Goal: Task Accomplishment & Management: Manage account settings

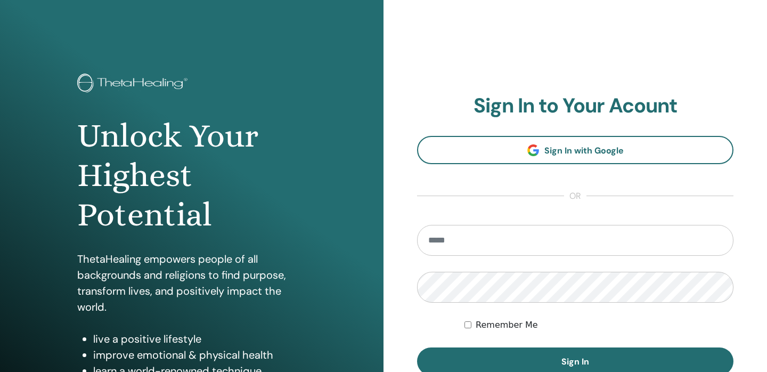
click at [528, 50] on div "**********" at bounding box center [576, 255] width 384 height 511
click at [517, 244] on input "email" at bounding box center [575, 240] width 316 height 31
type input "**********"
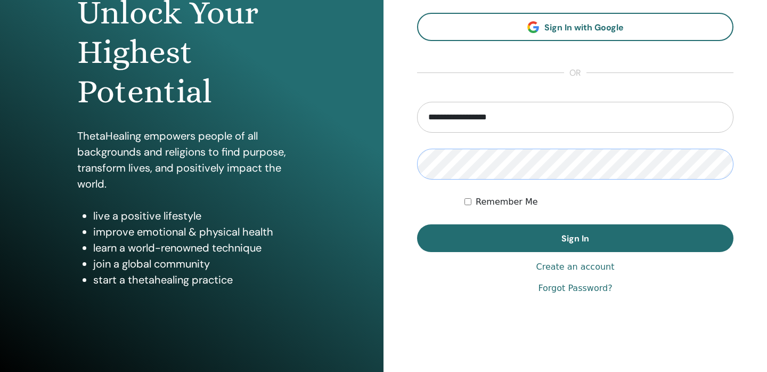
scroll to position [136, 0]
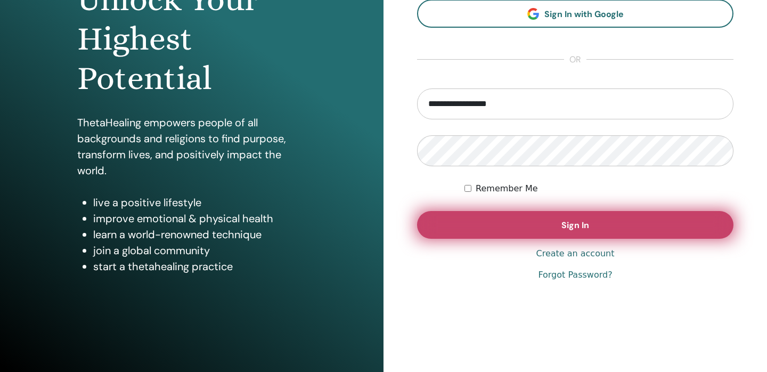
click at [543, 215] on button "Sign In" at bounding box center [575, 225] width 316 height 28
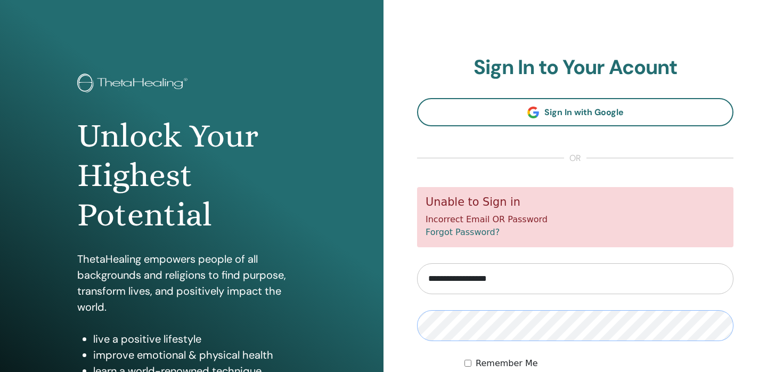
click at [459, 340] on form "**********" at bounding box center [575, 300] width 316 height 226
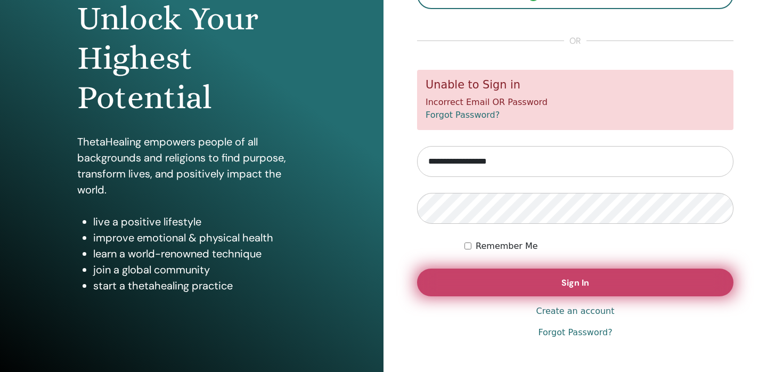
click at [524, 287] on button "Sign In" at bounding box center [575, 283] width 316 height 28
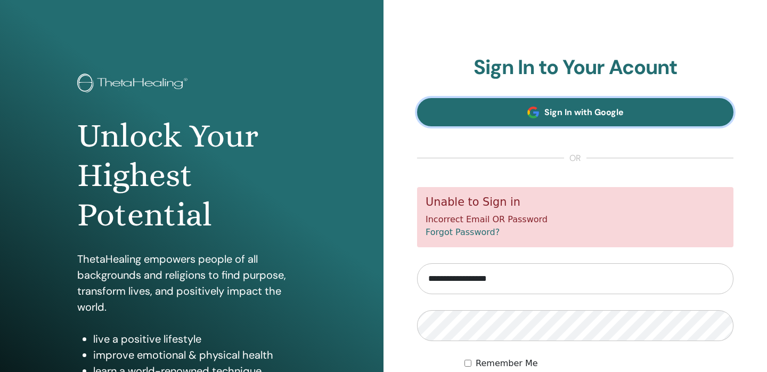
click at [569, 115] on span "Sign In with Google" at bounding box center [583, 112] width 79 height 11
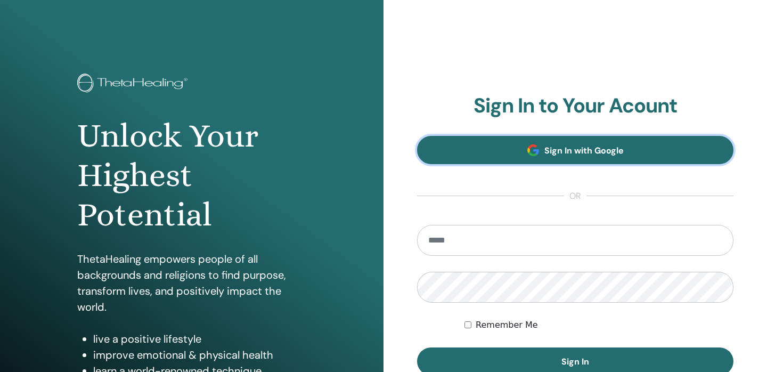
click at [545, 143] on link "Sign In with Google" at bounding box center [575, 150] width 316 height 28
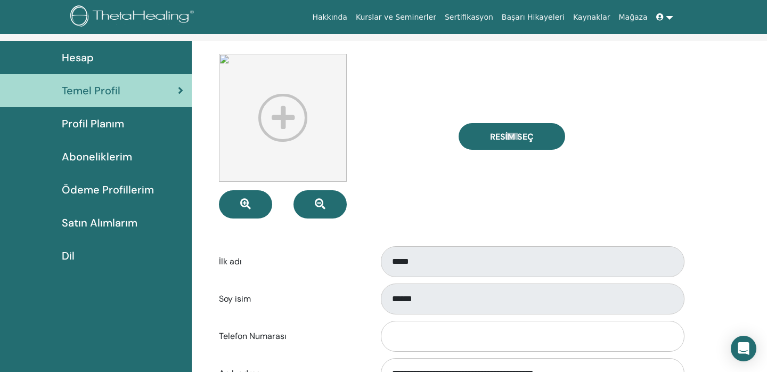
scroll to position [53, 0]
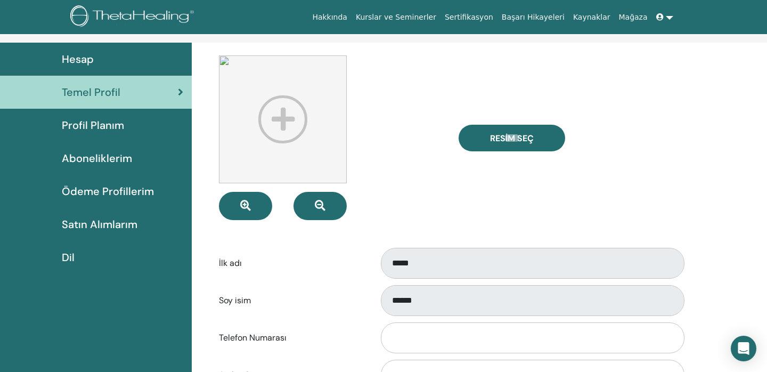
click at [427, 207] on div at bounding box center [331, 137] width 240 height 165
click at [95, 123] on font "Profil Planım" at bounding box center [93, 125] width 62 height 14
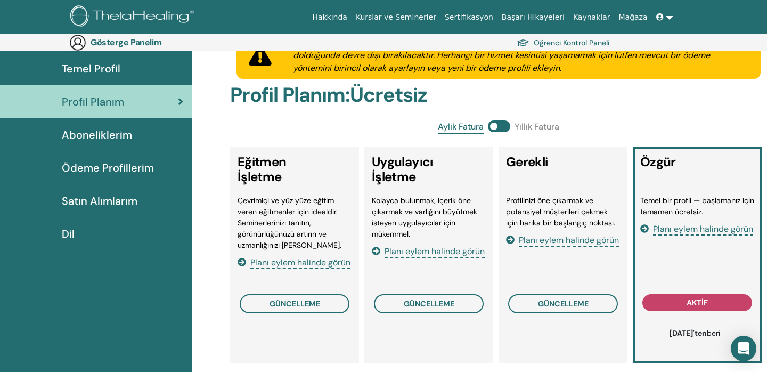
scroll to position [91, 0]
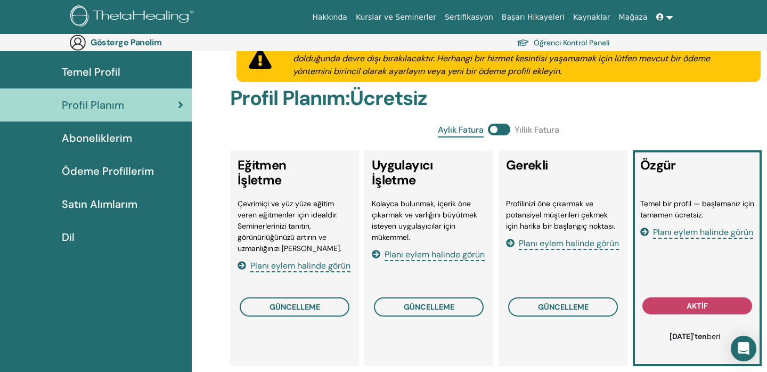
click at [115, 170] on font "Ödeme Profillerim" at bounding box center [108, 171] width 92 height 14
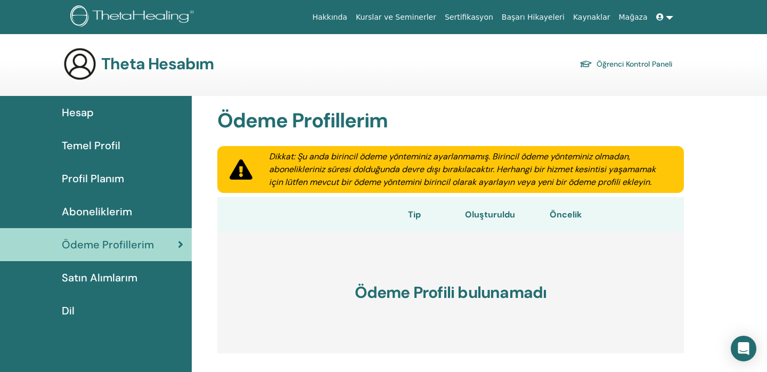
click at [99, 278] on font "Satın Alımlarım" at bounding box center [100, 278] width 76 height 14
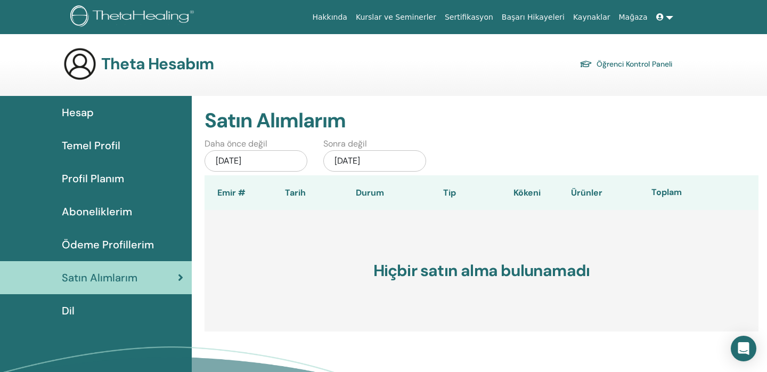
click at [71, 112] on font "Hesap" at bounding box center [78, 112] width 32 height 14
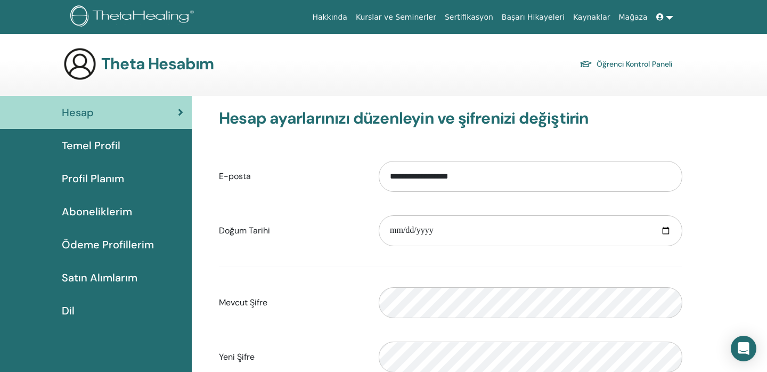
click at [102, 144] on font "Temel Profil" at bounding box center [91, 146] width 59 height 14
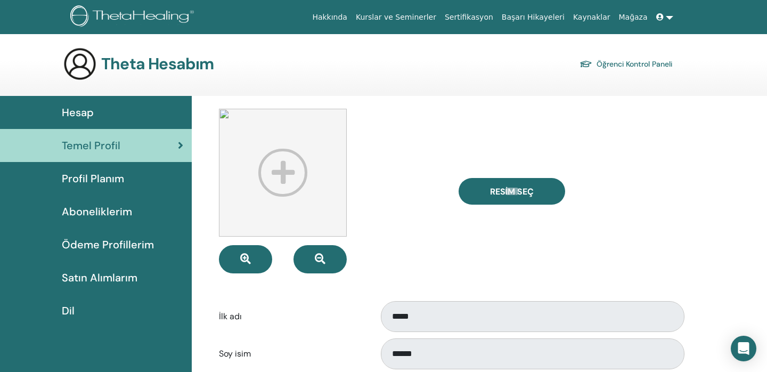
click at [93, 113] on font "Hesap" at bounding box center [78, 112] width 32 height 14
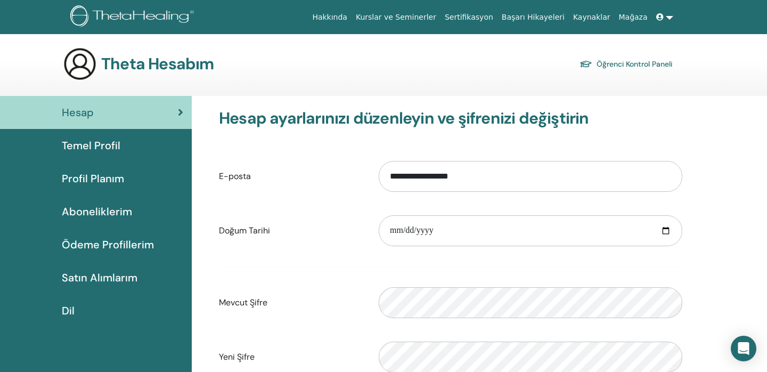
click at [87, 146] on font "Temel Profil" at bounding box center [91, 146] width 59 height 14
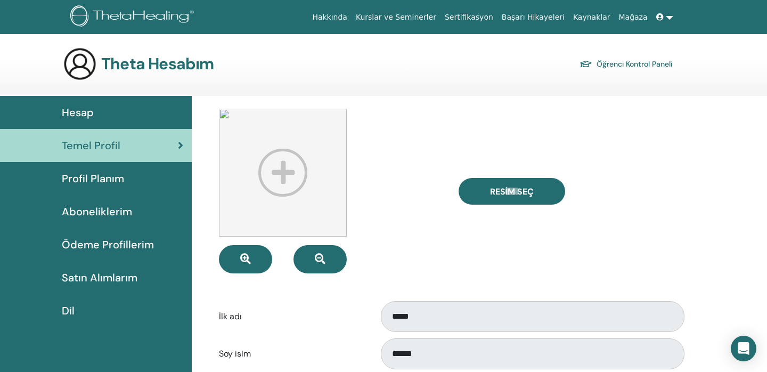
click at [668, 16] on link at bounding box center [665, 17] width 26 height 20
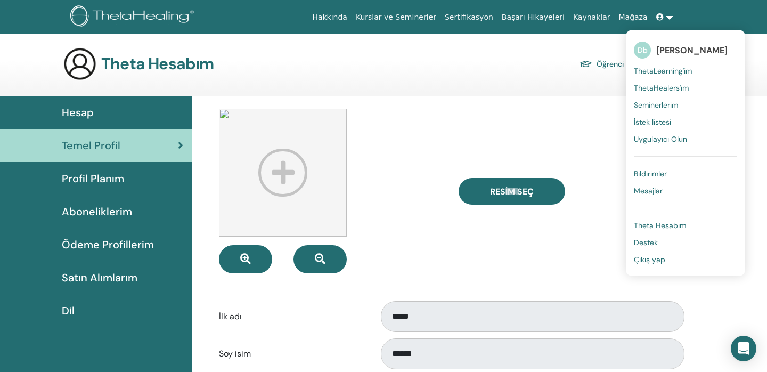
click at [663, 226] on font "Theta Hesabım" at bounding box center [660, 226] width 52 height 10
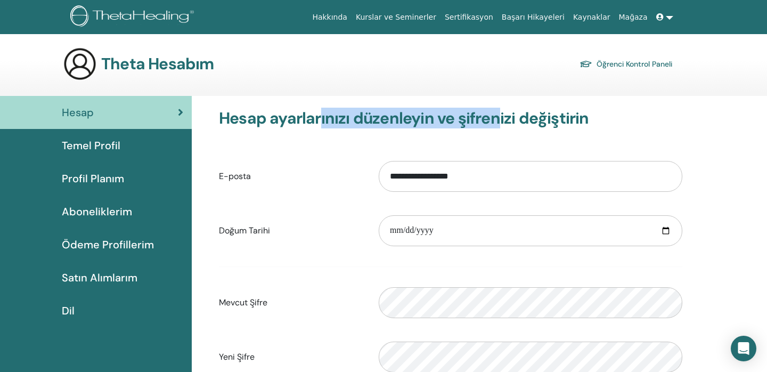
drag, startPoint x: 320, startPoint y: 116, endPoint x: 499, endPoint y: 123, distance: 179.1
click at [499, 123] on font "Hesap ayarlarınızı düzenleyin ve şifrenizi değiştirin" at bounding box center [404, 118] width 370 height 21
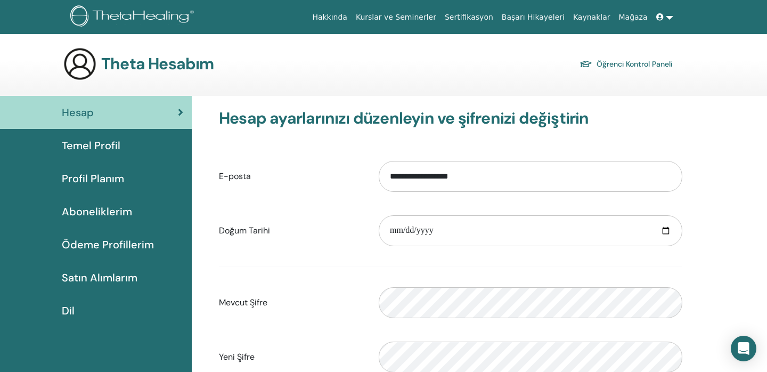
click at [356, 126] on font "Hesap ayarlarınızı düzenleyin ve şifrenizi değiştirin" at bounding box center [404, 118] width 370 height 21
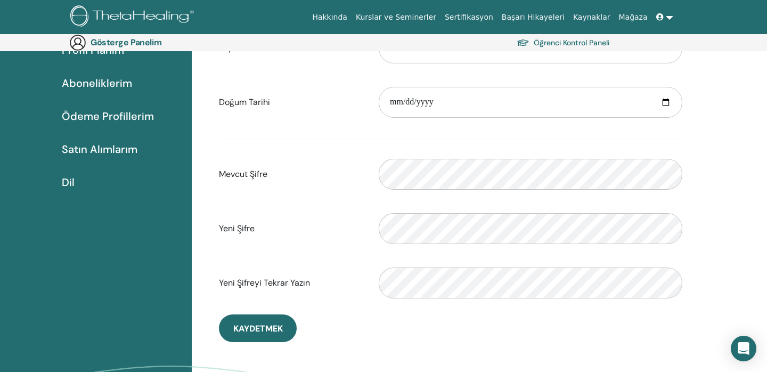
scroll to position [144, 0]
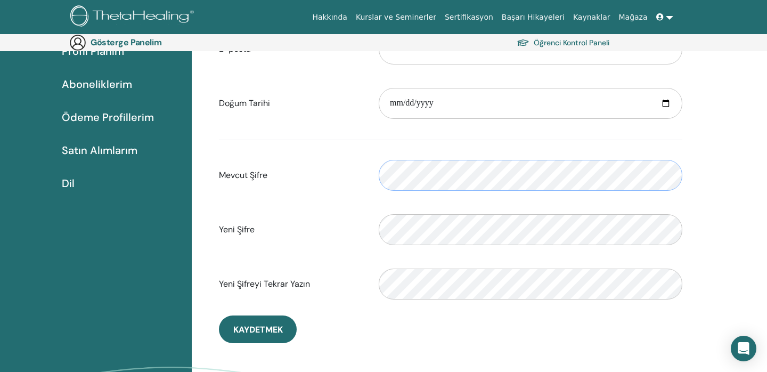
click at [315, 169] on div "Mevcut Şifre Lütfen geçerli bir şifre girin" at bounding box center [450, 175] width 479 height 46
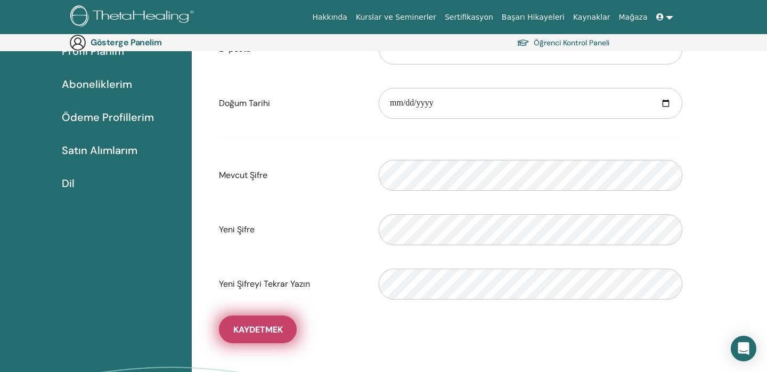
click at [256, 324] on font "Kaydetmek" at bounding box center [258, 329] width 50 height 11
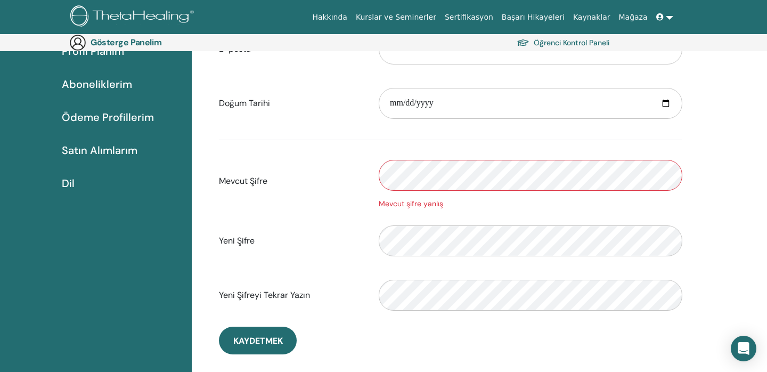
click at [343, 164] on div "Mevcut Şifre Mevcut şifre yanlış" at bounding box center [450, 180] width 479 height 57
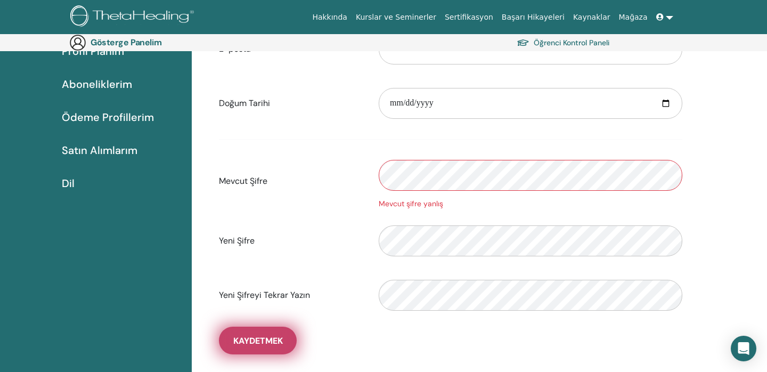
click at [247, 341] on font "Kaydetmek" at bounding box center [258, 340] width 50 height 11
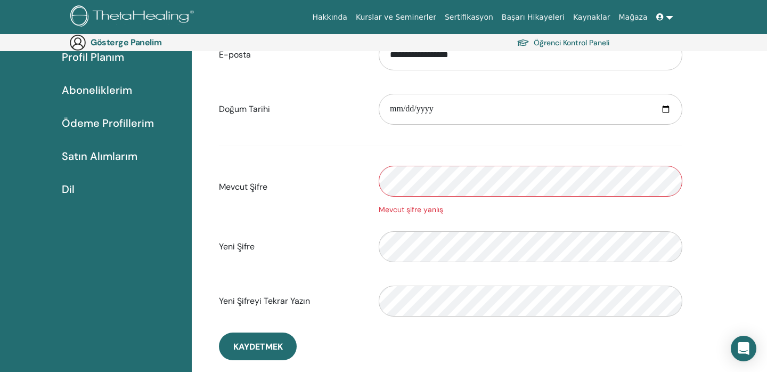
scroll to position [0, 0]
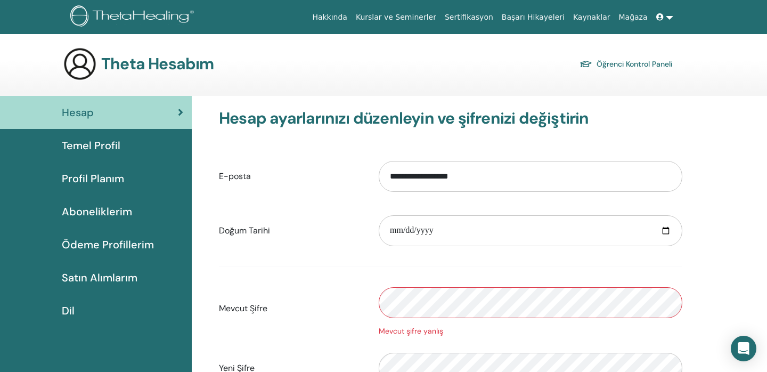
click at [624, 67] on font "Öğrenci Kontrol Paneli" at bounding box center [635, 65] width 76 height 10
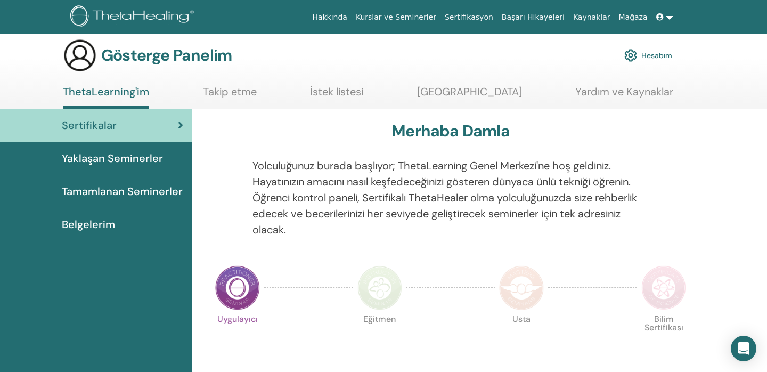
scroll to position [10, 0]
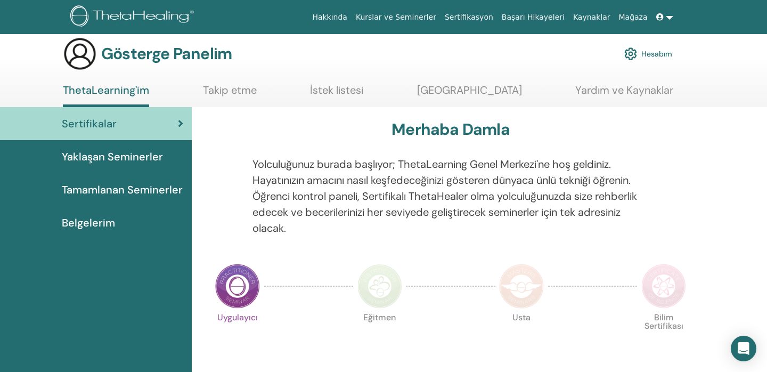
click at [641, 54] on font "Hesabım" at bounding box center [656, 55] width 31 height 10
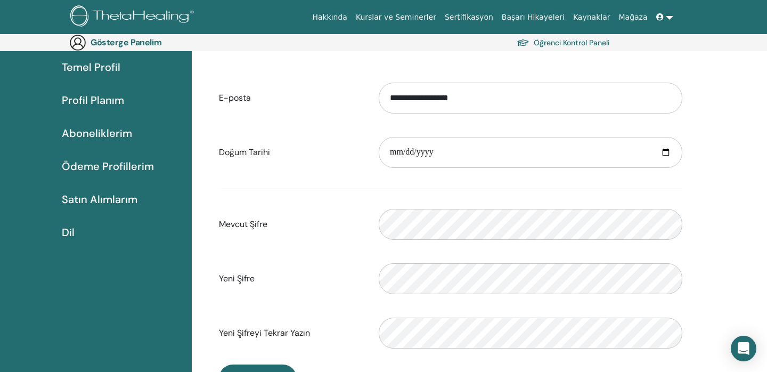
scroll to position [20, 0]
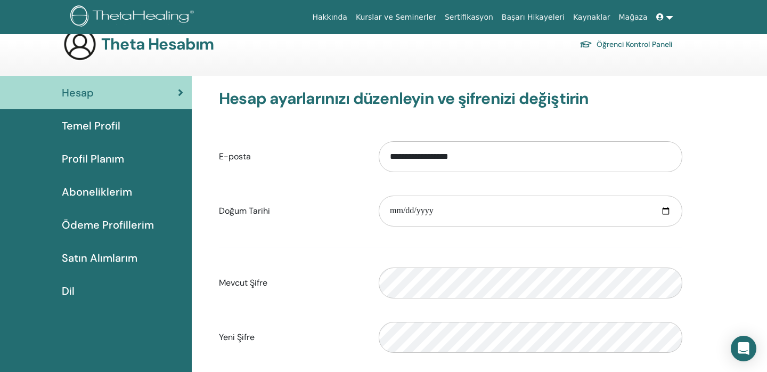
click at [92, 257] on font "Satın Alımlarım" at bounding box center [100, 258] width 76 height 14
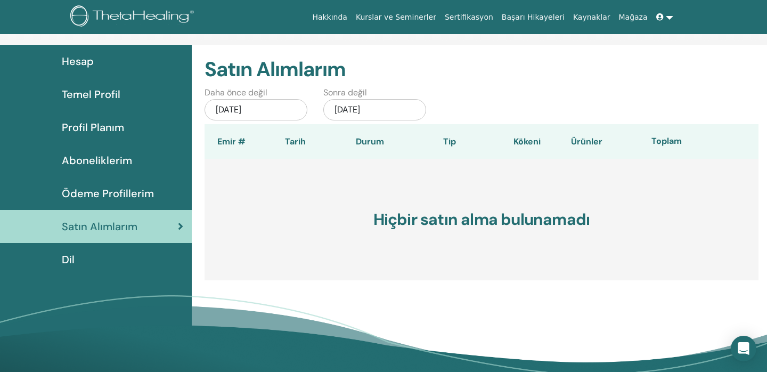
scroll to position [60, 0]
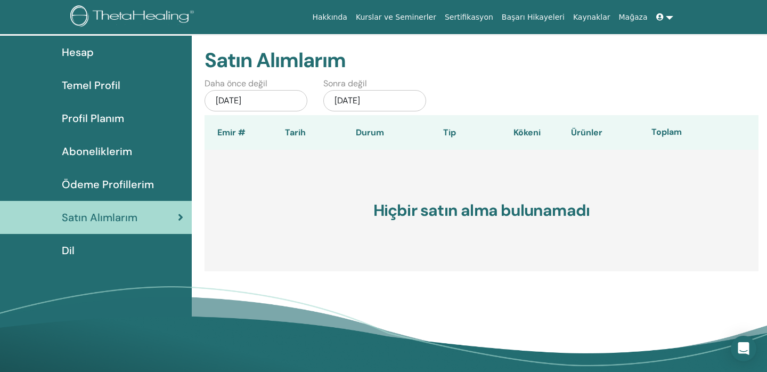
click at [82, 187] on font "Ödeme Profillerim" at bounding box center [108, 184] width 92 height 14
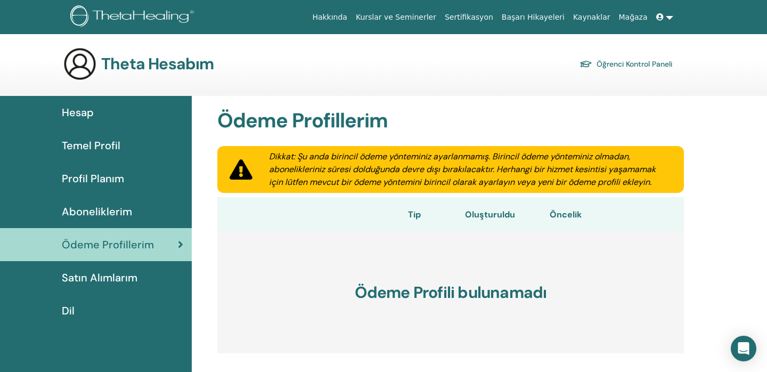
click at [104, 213] on font "Aboneliklerim" at bounding box center [97, 212] width 70 height 14
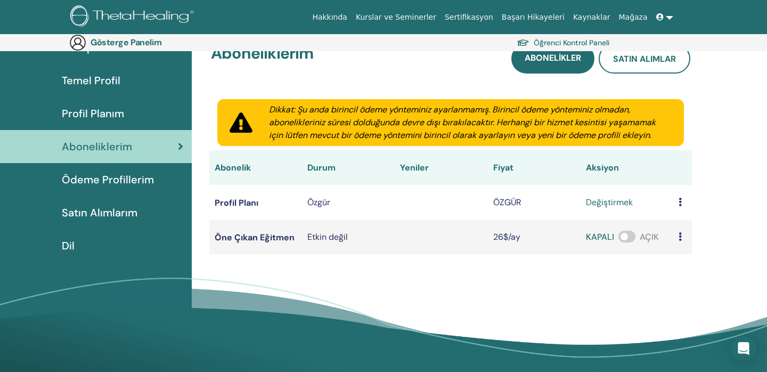
scroll to position [82, 0]
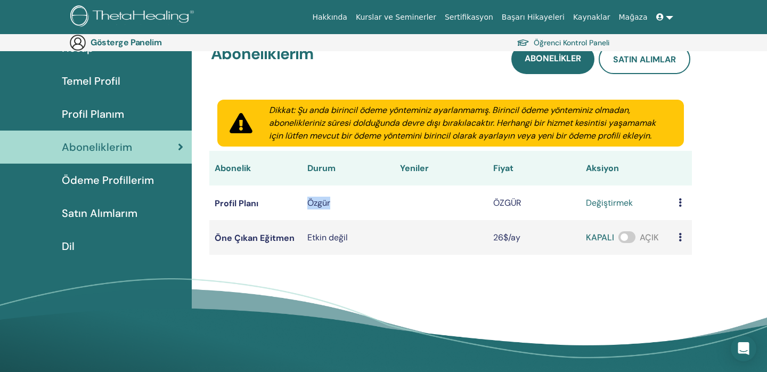
drag, startPoint x: 308, startPoint y: 204, endPoint x: 343, endPoint y: 204, distance: 34.1
click at [343, 204] on div "Özgür" at bounding box center [348, 203] width 82 height 13
click at [341, 198] on div "Özgür" at bounding box center [348, 203] width 82 height 13
drag, startPoint x: 493, startPoint y: 206, endPoint x: 540, endPoint y: 206, distance: 46.3
click at [540, 206] on td "ÖZGÜR" at bounding box center [534, 202] width 93 height 35
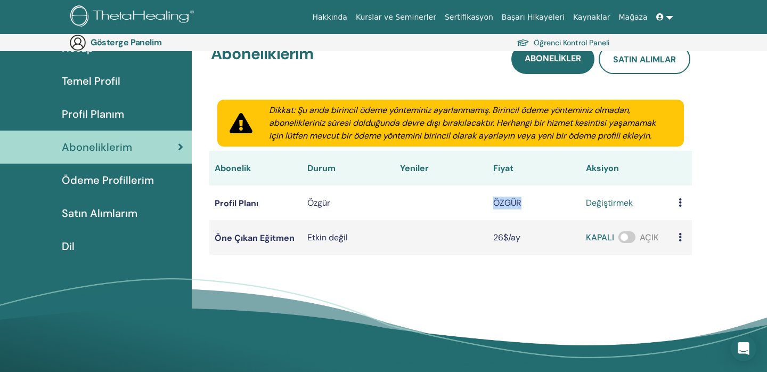
click at [540, 205] on td "ÖZGÜR" at bounding box center [534, 202] width 93 height 35
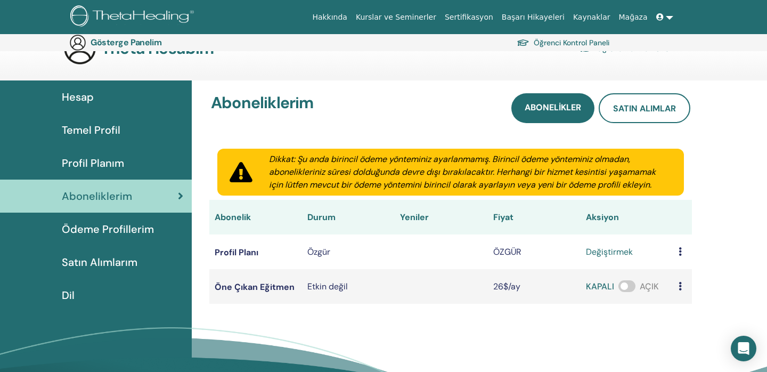
scroll to position [0, 0]
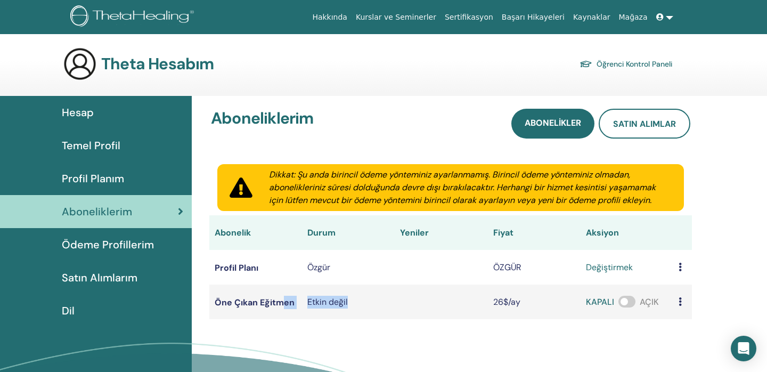
drag, startPoint x: 283, startPoint y: 298, endPoint x: 366, endPoint y: 297, distance: 83.1
click at [366, 297] on tr "Öne Çıkan Eğitmen Etkin değil 26$/ay KAPALI AÇIK" at bounding box center [450, 301] width 483 height 35
click at [366, 297] on div "Etkin değil" at bounding box center [348, 302] width 82 height 13
drag, startPoint x: 535, startPoint y: 300, endPoint x: 462, endPoint y: 300, distance: 73.5
click at [462, 300] on tr "Öne Çıkan Eğitmen Etkin değil 26$/ay KAPALI AÇIK" at bounding box center [450, 301] width 483 height 35
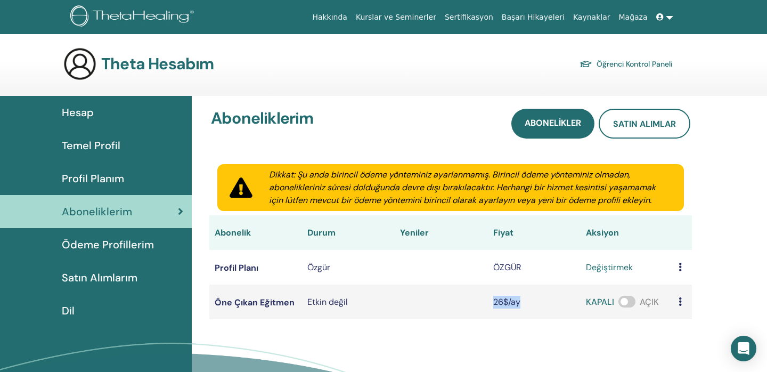
click at [462, 300] on td at bounding box center [441, 301] width 93 height 35
click at [97, 176] on font "Profil Planım" at bounding box center [93, 179] width 62 height 14
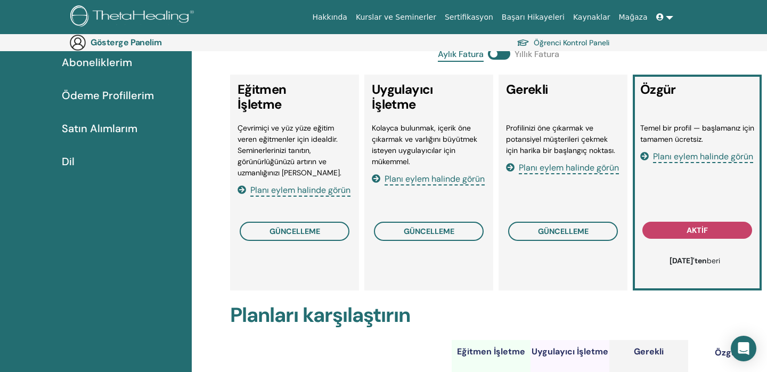
scroll to position [189, 0]
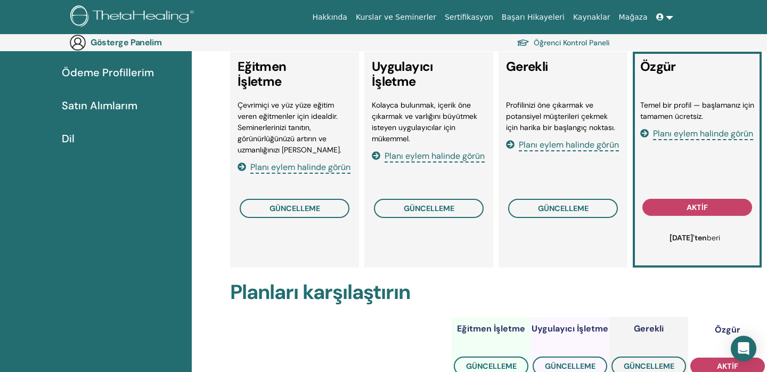
drag, startPoint x: 671, startPoint y: 104, endPoint x: 706, endPoint y: 116, distance: 36.6
click at [706, 116] on li "Temel bir profil — başlamanız için tamamen ücretsiz." at bounding box center [697, 111] width 114 height 22
drag, startPoint x: 704, startPoint y: 116, endPoint x: 656, endPoint y: 99, distance: 50.9
click at [656, 99] on div "Özgür Temel bir profil — başlamanız için tamamen ücretsiz. Planı eylem halinde …" at bounding box center [697, 160] width 129 height 216
drag, startPoint x: 659, startPoint y: 102, endPoint x: 707, endPoint y: 119, distance: 50.9
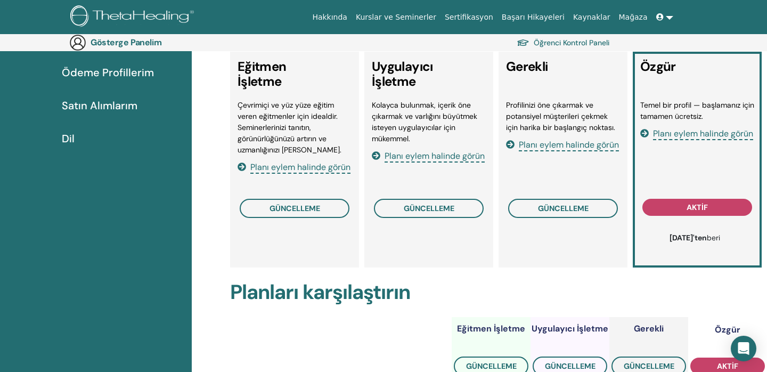
click at [707, 119] on li "Temel bir profil — başlamanız için tamamen ücretsiz." at bounding box center [697, 111] width 114 height 22
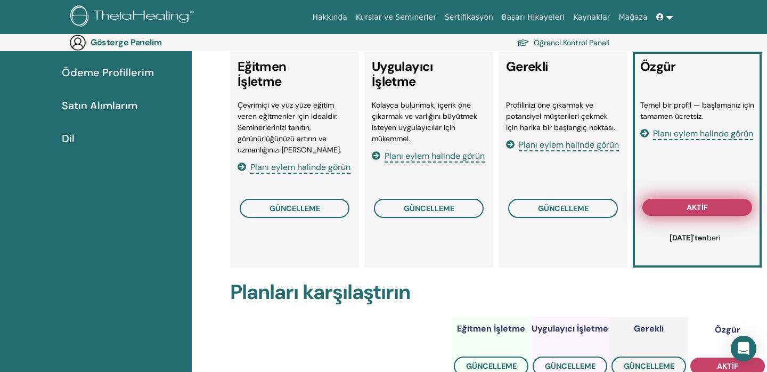
click at [697, 206] on font "aktif" at bounding box center [697, 207] width 21 height 10
click at [694, 205] on font "aktif" at bounding box center [697, 207] width 21 height 10
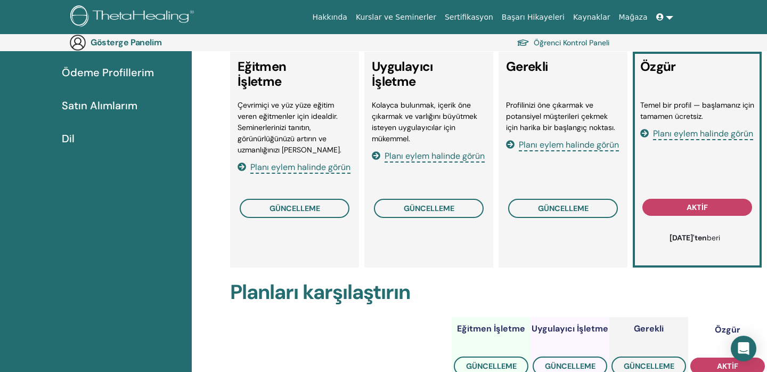
drag, startPoint x: 651, startPoint y: 237, endPoint x: 723, endPoint y: 237, distance: 71.9
click at [707, 237] on font "[DATE]'ten" at bounding box center [688, 238] width 37 height 10
click at [681, 253] on p at bounding box center [695, 251] width 98 height 11
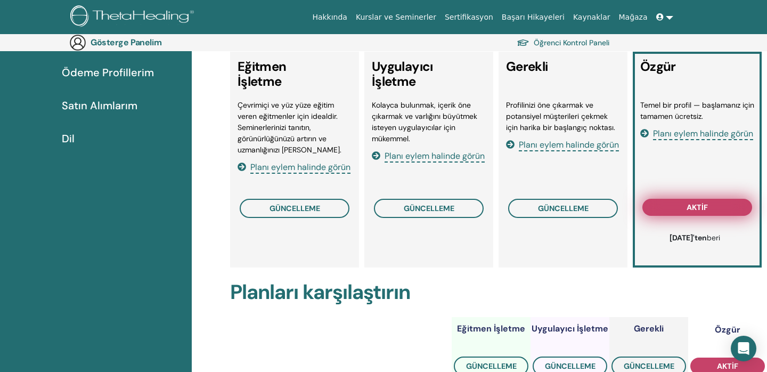
click at [691, 204] on font "aktif" at bounding box center [697, 207] width 21 height 10
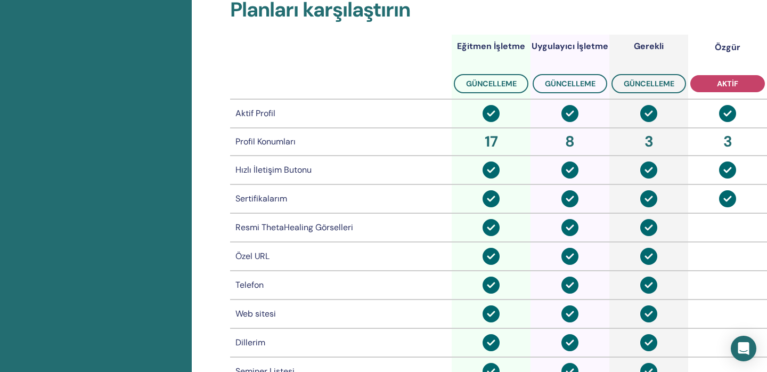
scroll to position [472, 0]
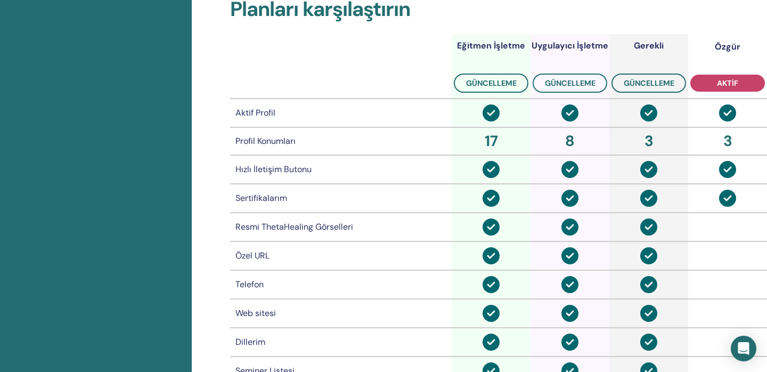
click at [730, 198] on img at bounding box center [727, 198] width 17 height 17
click at [729, 194] on img at bounding box center [727, 198] width 17 height 17
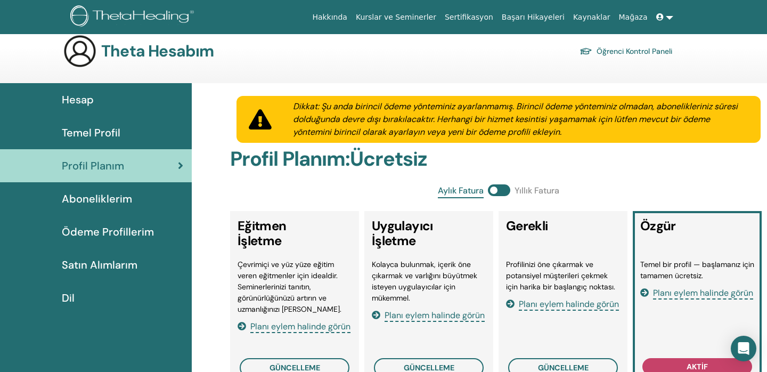
scroll to position [0, 0]
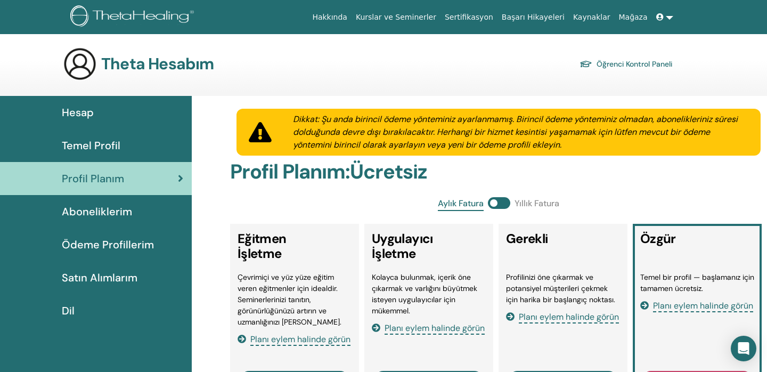
click at [108, 143] on font "Temel Profil" at bounding box center [91, 146] width 59 height 14
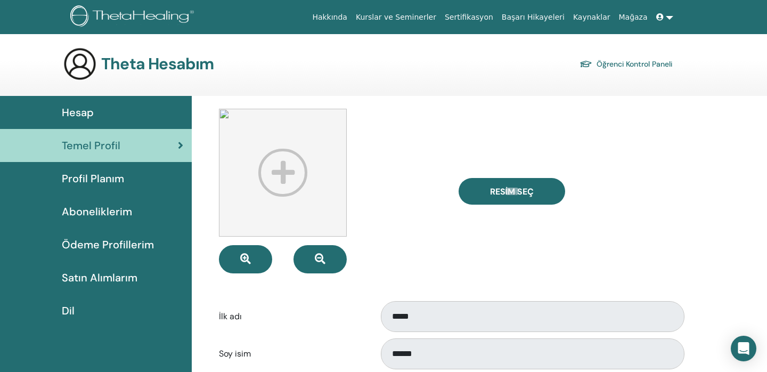
click at [101, 214] on font "Aboneliklerim" at bounding box center [97, 212] width 70 height 14
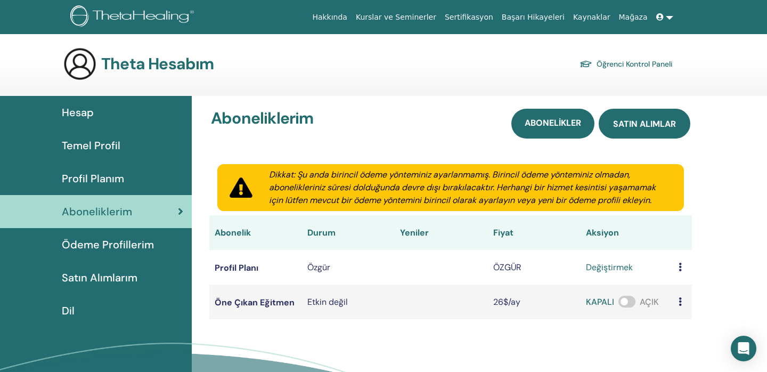
click at [642, 128] on font "Satın alımlar" at bounding box center [644, 123] width 63 height 11
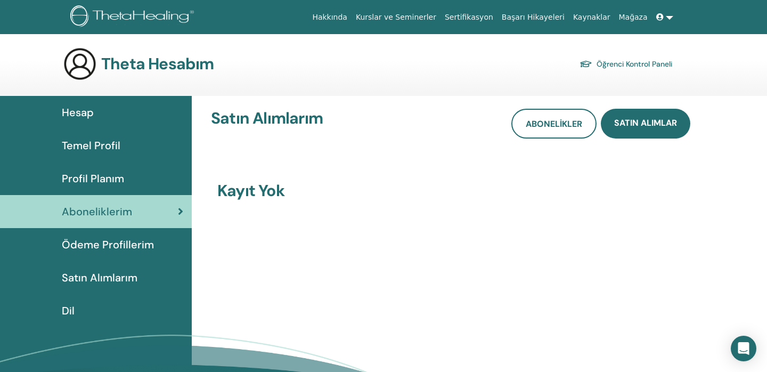
click at [631, 64] on font "Öğrenci Kontrol Paneli" at bounding box center [635, 65] width 76 height 10
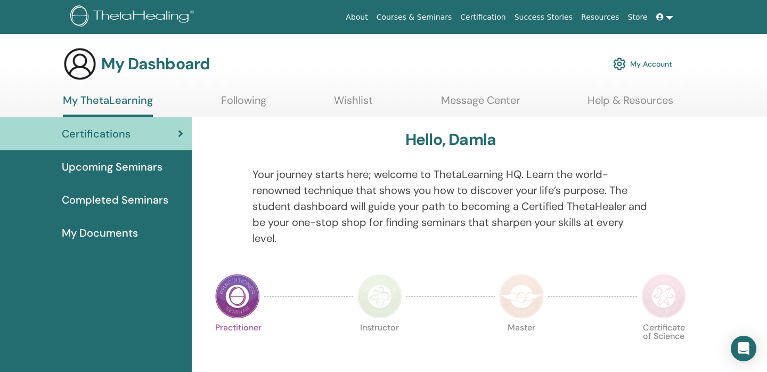
click at [241, 298] on img at bounding box center [237, 296] width 45 height 45
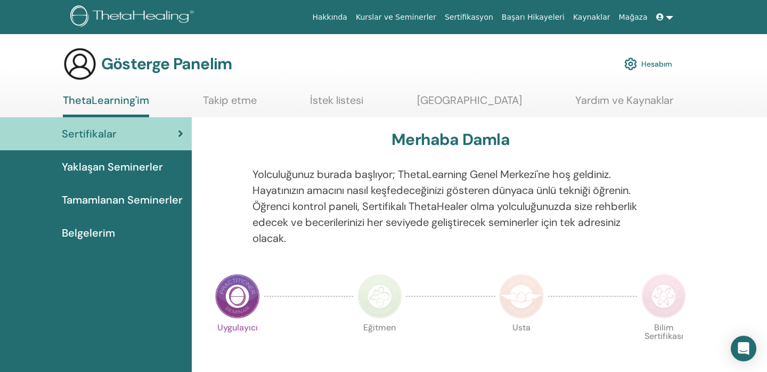
click at [241, 302] on img at bounding box center [237, 296] width 45 height 45
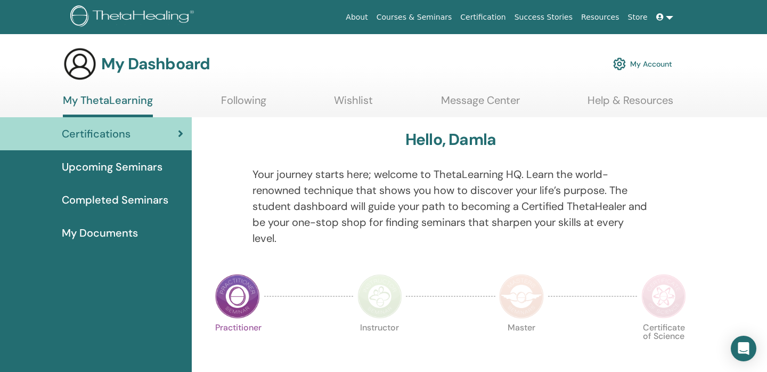
click at [244, 289] on img at bounding box center [237, 296] width 45 height 45
click at [246, 289] on img at bounding box center [237, 296] width 45 height 45
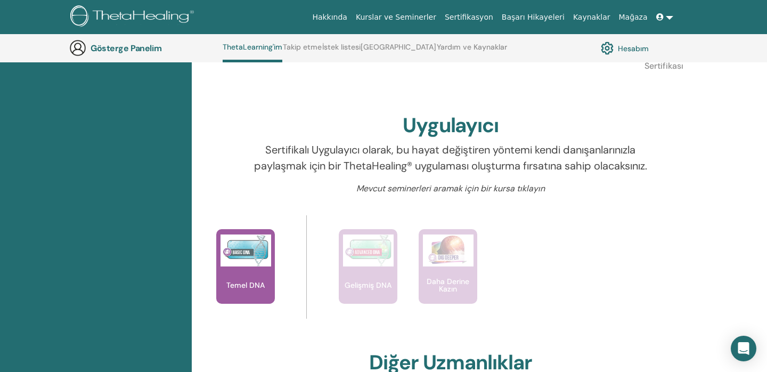
scroll to position [306, 0]
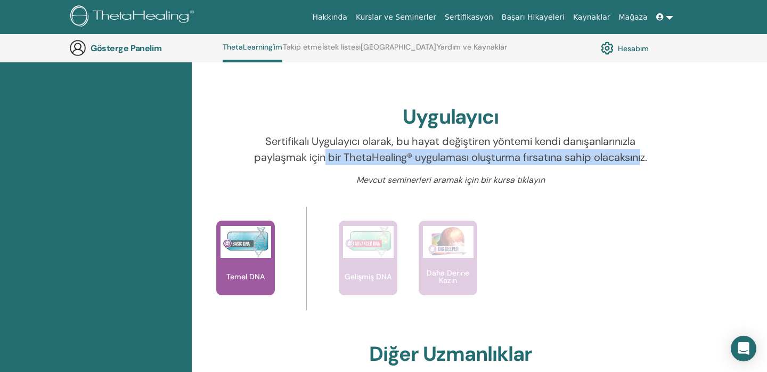
drag, startPoint x: 352, startPoint y: 159, endPoint x: 472, endPoint y: 167, distance: 120.6
click at [472, 164] on font "Sertifikalı Uygulayıcı olarak, bu hayat değiştiren yöntemi kendi danışanlarınız…" at bounding box center [450, 149] width 393 height 30
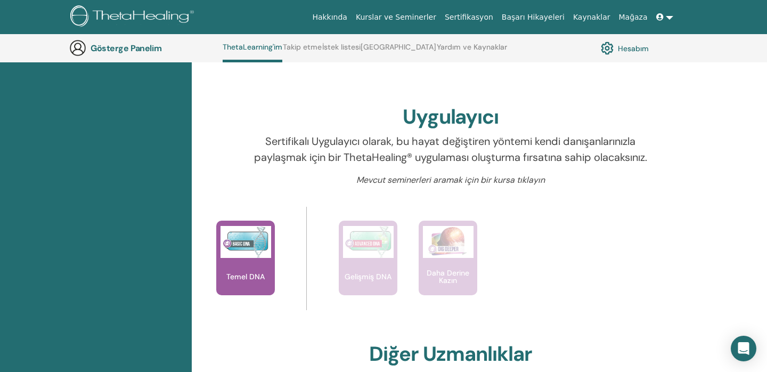
click at [485, 165] on p "Sertifikalı Uygulayıcı olarak, bu hayat değiştiren yöntemi kendi danışanlarınız…" at bounding box center [451, 149] width 397 height 32
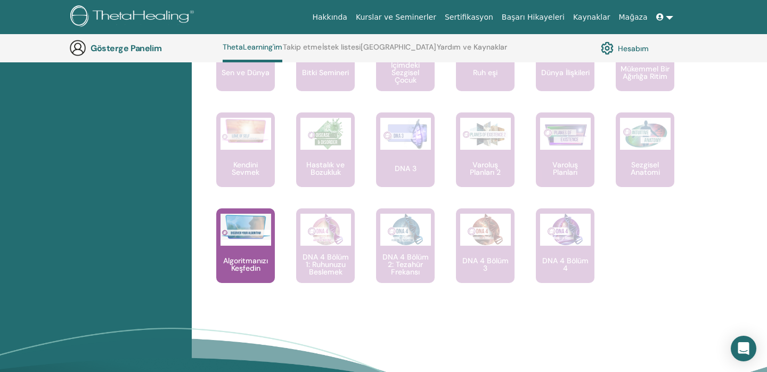
scroll to position [760, 0]
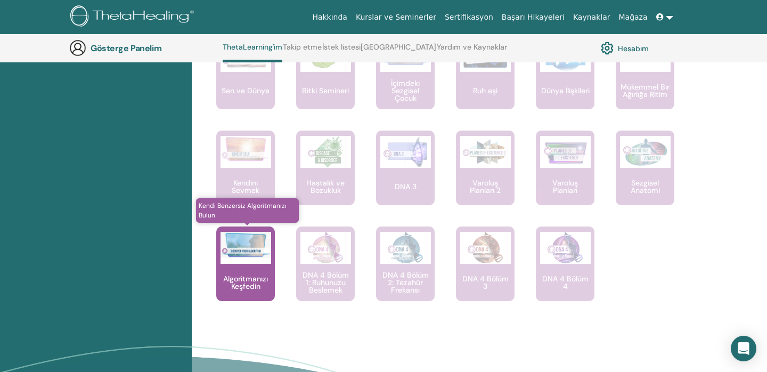
click at [258, 291] on font "Algoritmanızı Keşfedin" at bounding box center [245, 282] width 45 height 17
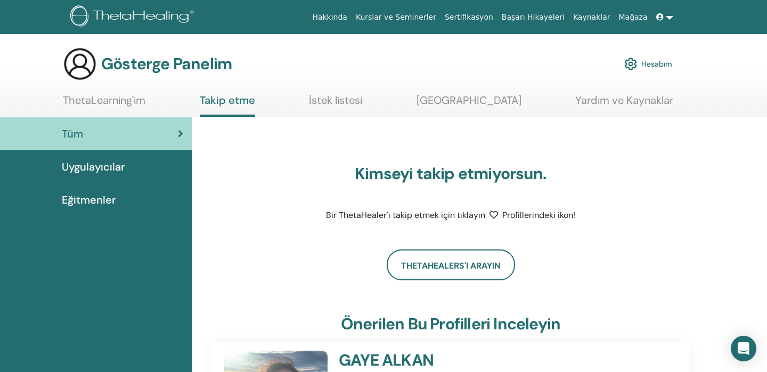
click at [662, 65] on font "Hesabım" at bounding box center [656, 65] width 31 height 10
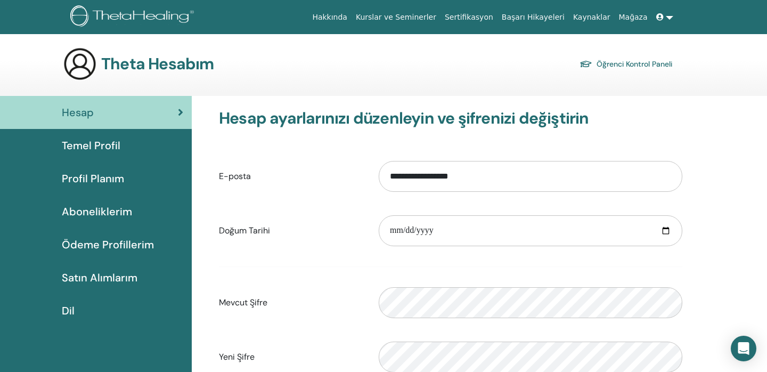
click at [107, 14] on img at bounding box center [133, 17] width 127 height 24
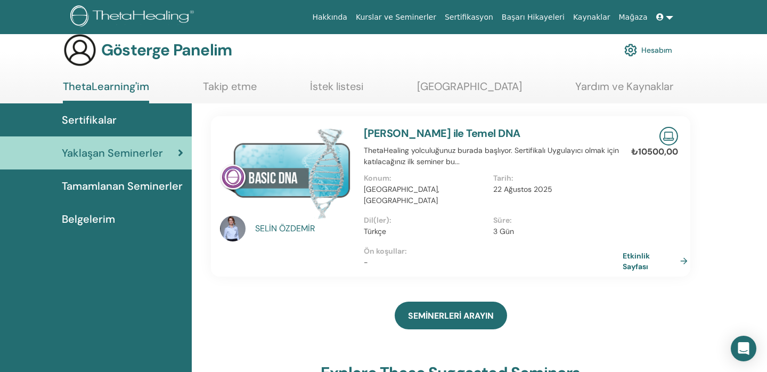
scroll to position [15, 0]
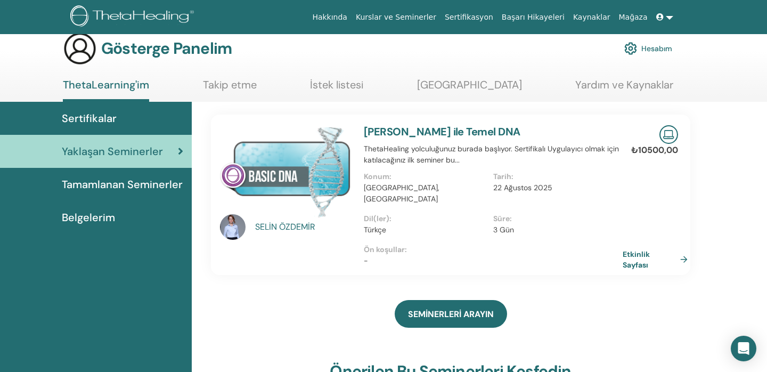
click at [670, 134] on img at bounding box center [669, 134] width 19 height 19
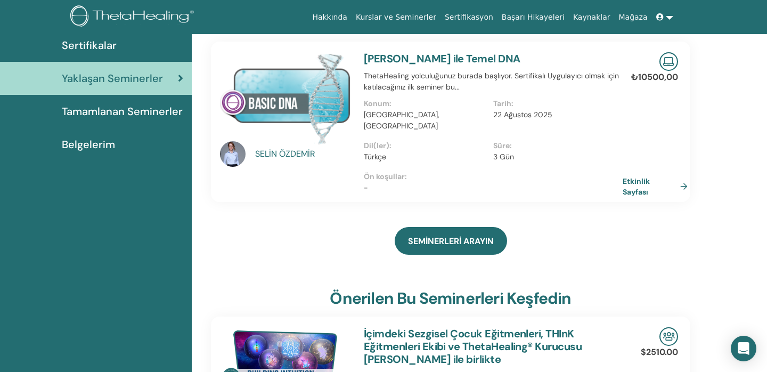
scroll to position [0, 0]
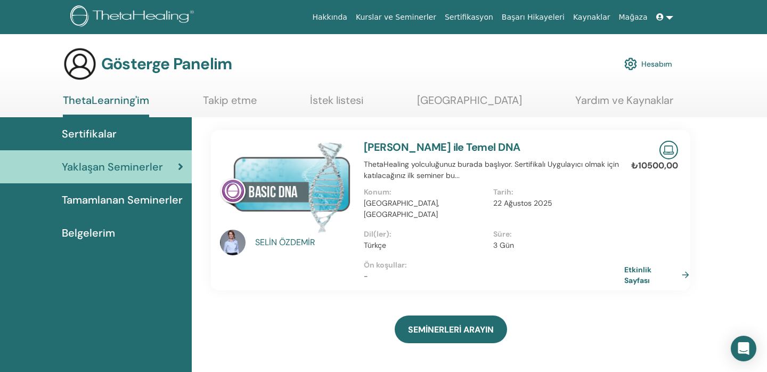
click at [684, 266] on link "Etkinlik Sayfası" at bounding box center [658, 274] width 69 height 21
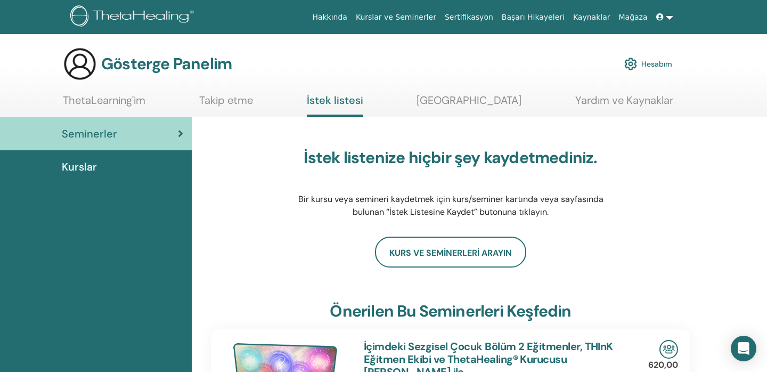
click at [222, 97] on font "Takip etme" at bounding box center [226, 100] width 54 height 14
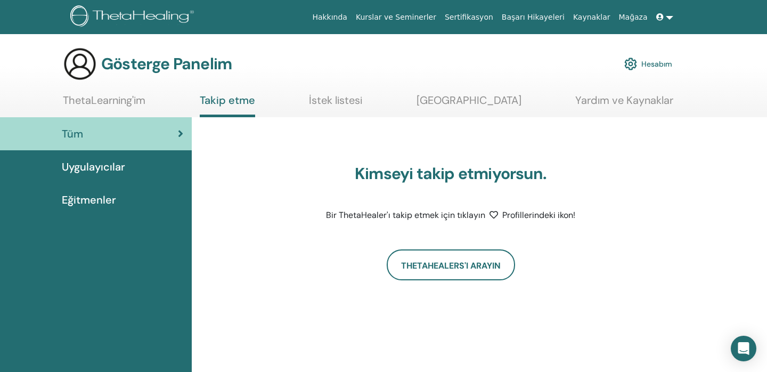
click at [101, 101] on font "ThetaLearning'im" at bounding box center [104, 100] width 83 height 14
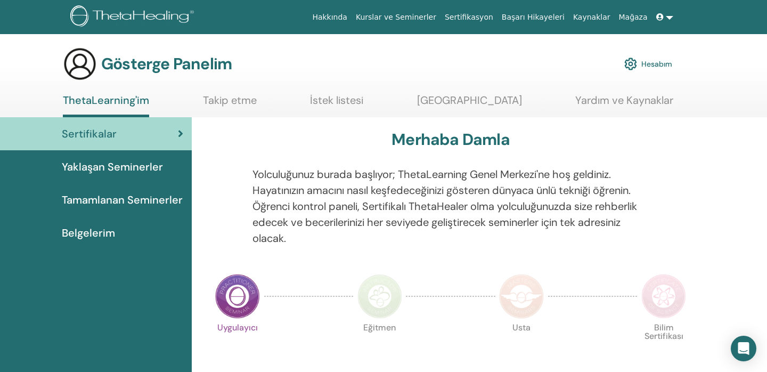
click at [128, 196] on font "Tamamlanan Seminerler" at bounding box center [122, 200] width 121 height 14
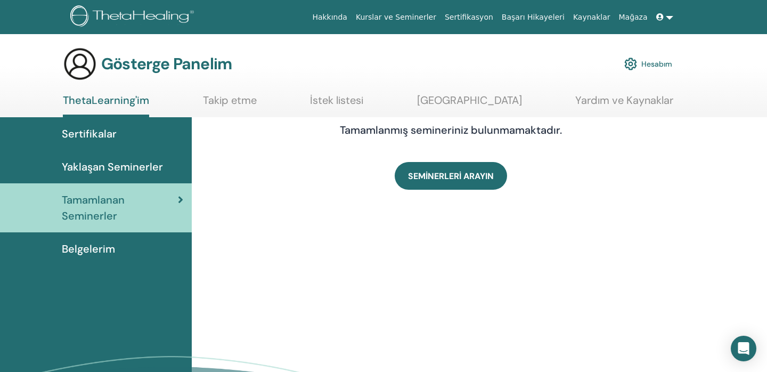
click at [83, 138] on font "Sertifikalar" at bounding box center [89, 134] width 55 height 14
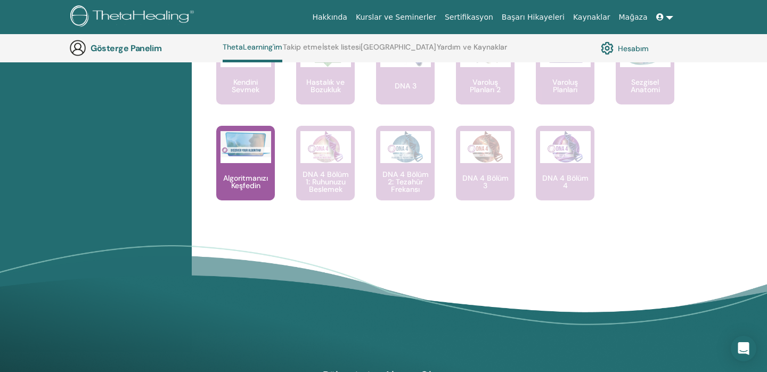
scroll to position [28, 0]
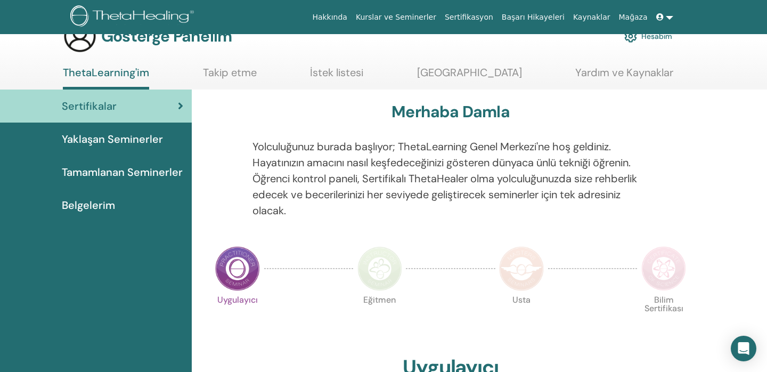
click at [234, 280] on img at bounding box center [237, 268] width 45 height 45
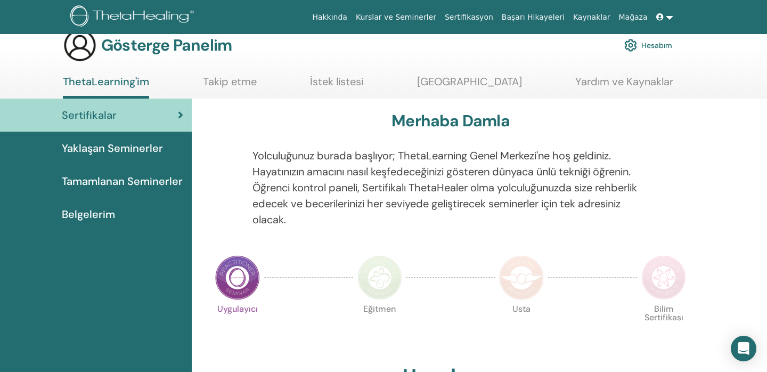
scroll to position [42, 0]
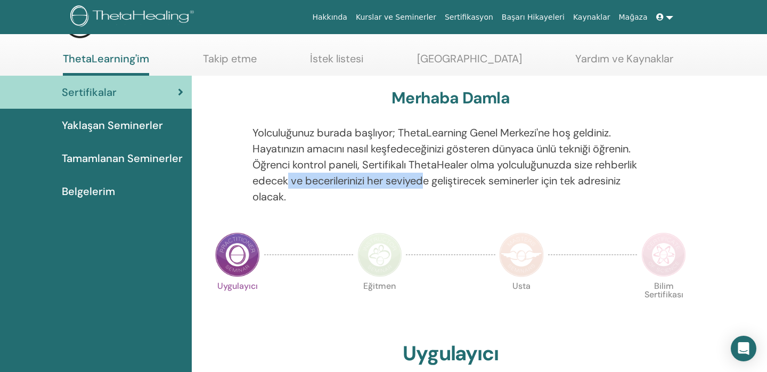
drag, startPoint x: 289, startPoint y: 177, endPoint x: 429, endPoint y: 183, distance: 140.3
click at [429, 183] on font "Yolculuğunuz burada başlıyor; ThetaLearning Genel Merkezi'ne hoş geldiniz. Haya…" at bounding box center [445, 165] width 385 height 78
click at [398, 161] on font "Yolculuğunuz burada başlıyor; ThetaLearning Genel Merkezi'ne hoş geldiniz. Haya…" at bounding box center [445, 165] width 385 height 78
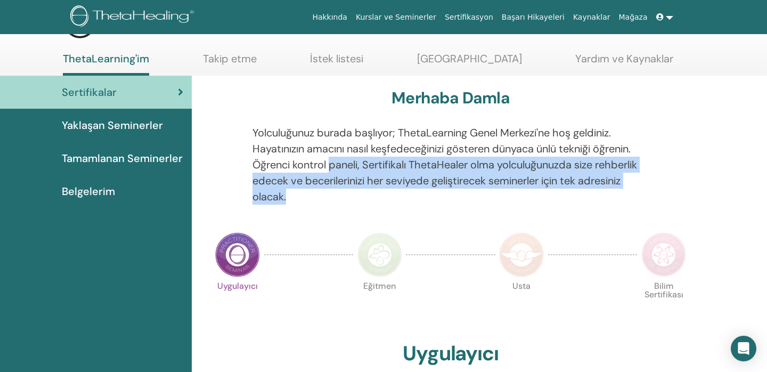
drag, startPoint x: 333, startPoint y: 168, endPoint x: 480, endPoint y: 199, distance: 150.3
click at [480, 198] on p "Yolculuğunuz burada başlıyor; ThetaLearning Genel Merkezi'ne hoş geldiniz. Haya…" at bounding box center [451, 165] width 397 height 80
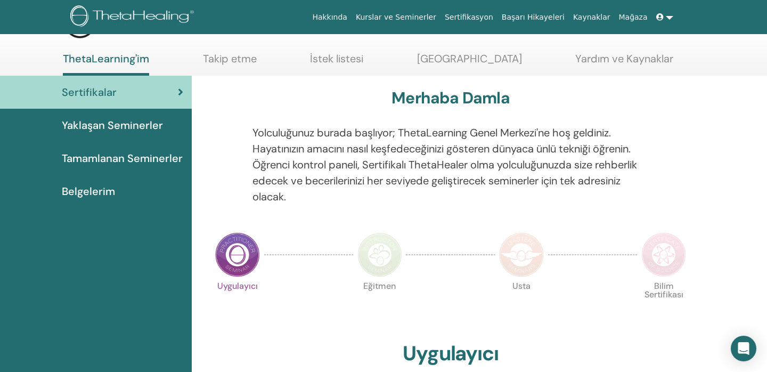
click at [458, 176] on font "Yolculuğunuz burada başlıyor; ThetaLearning Genel Merkezi'ne hoş geldiniz. Haya…" at bounding box center [445, 165] width 385 height 78
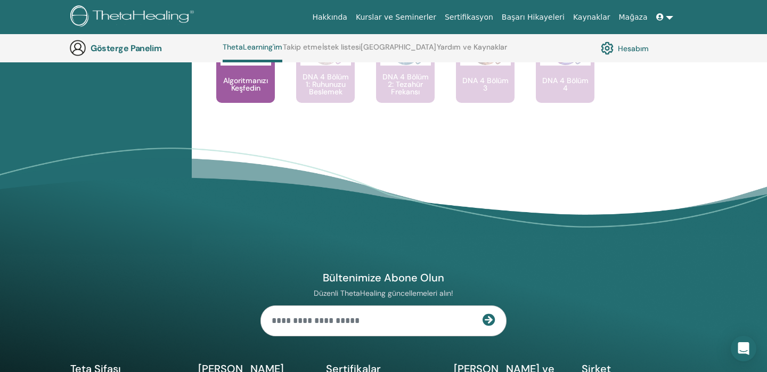
scroll to position [1102, 0]
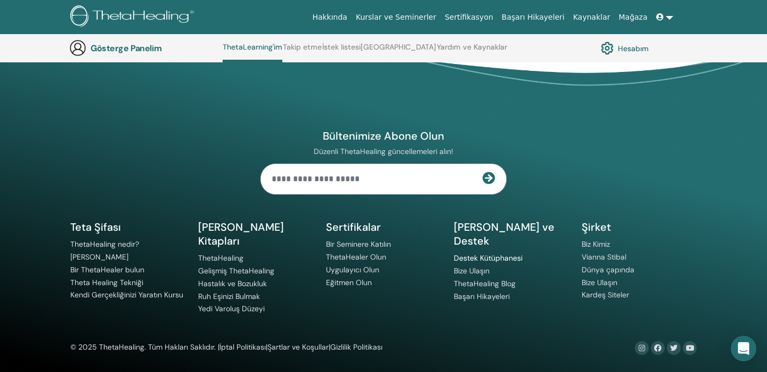
click at [510, 258] on font "Destek Kütüphanesi" at bounding box center [488, 258] width 69 height 10
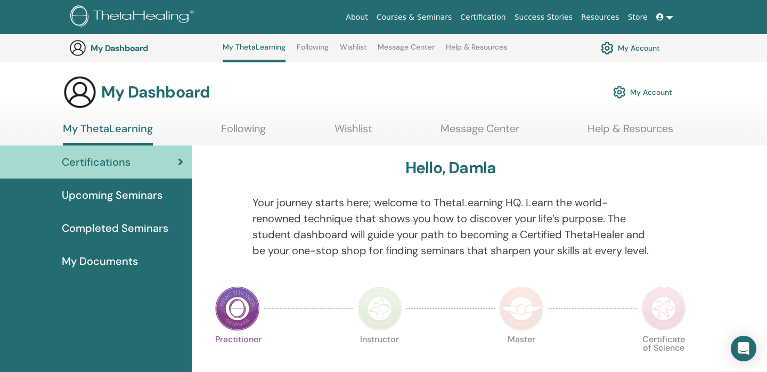
scroll to position [1086, 0]
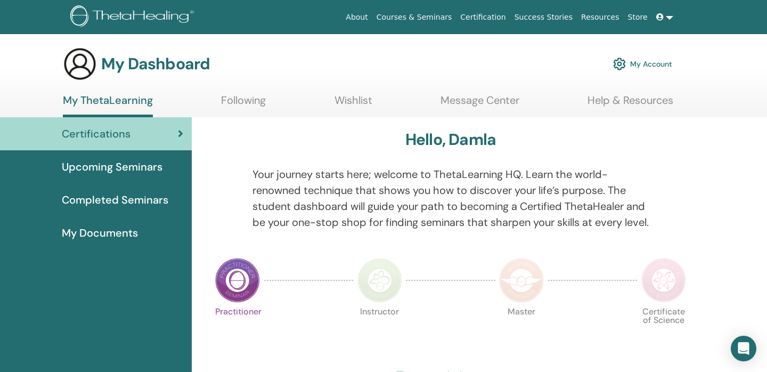
scroll to position [28, 0]
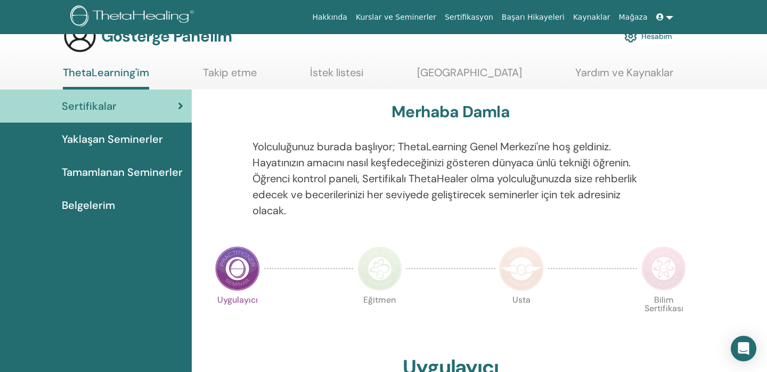
click at [122, 173] on font "Tamamlanan Seminerler" at bounding box center [122, 172] width 121 height 14
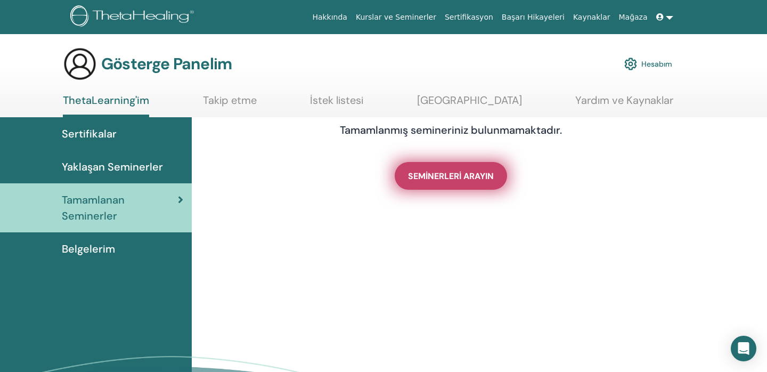
click at [451, 178] on font "SEMİNERLERİ ARAYIN" at bounding box center [451, 175] width 86 height 11
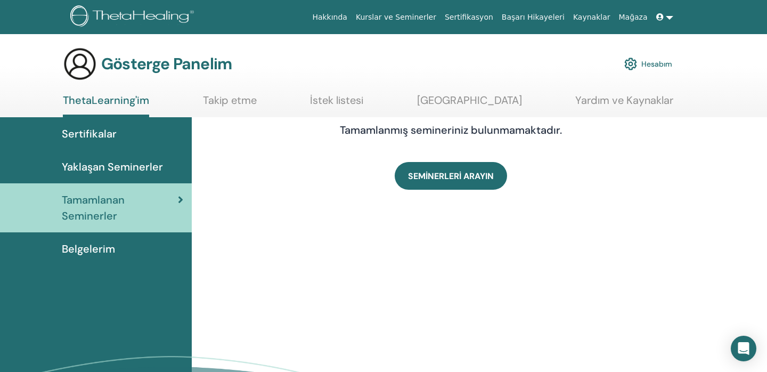
click at [105, 252] on font "Belgelerim" at bounding box center [88, 249] width 53 height 14
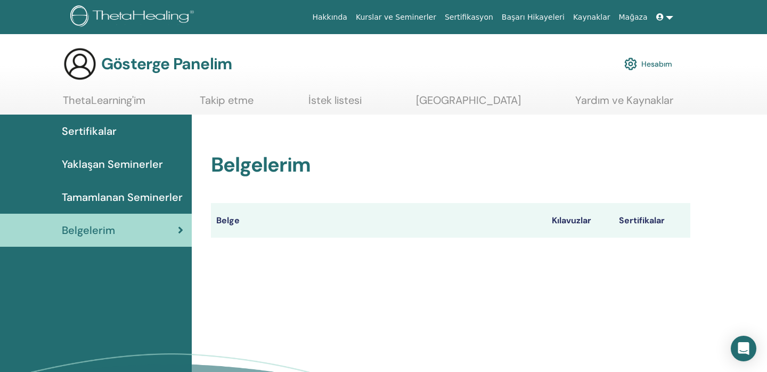
click at [643, 224] on font "Sertifikalar" at bounding box center [642, 220] width 46 height 11
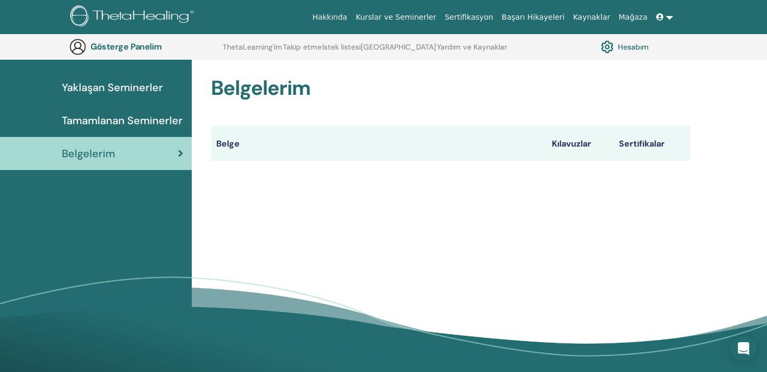
scroll to position [101, 0]
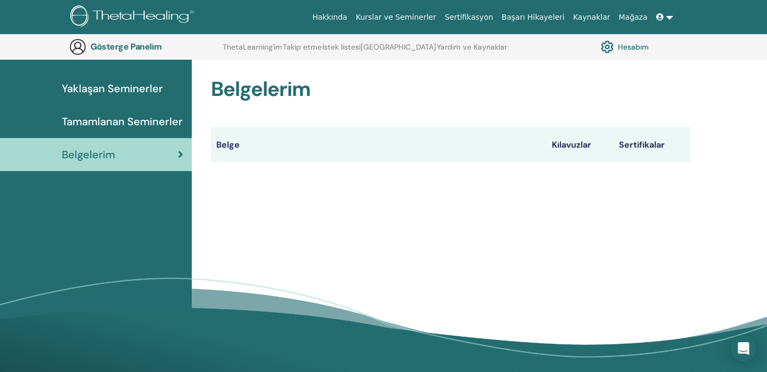
click at [578, 145] on font "Kılavuzlar" at bounding box center [571, 144] width 39 height 11
click at [628, 142] on font "Sertifikalar" at bounding box center [642, 144] width 46 height 11
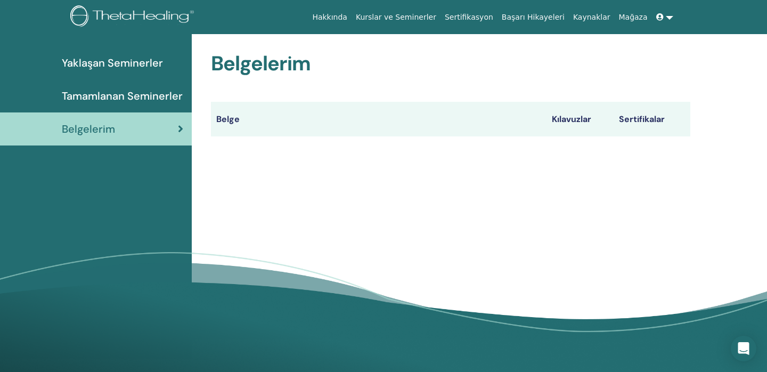
scroll to position [0, 0]
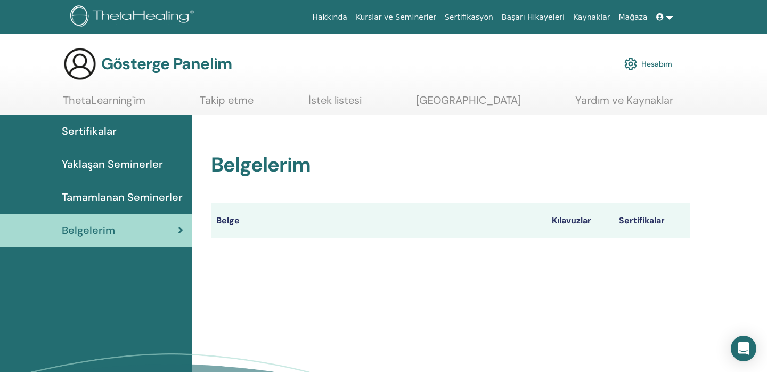
click at [109, 158] on font "Yaklaşan Seminerler" at bounding box center [112, 164] width 101 height 14
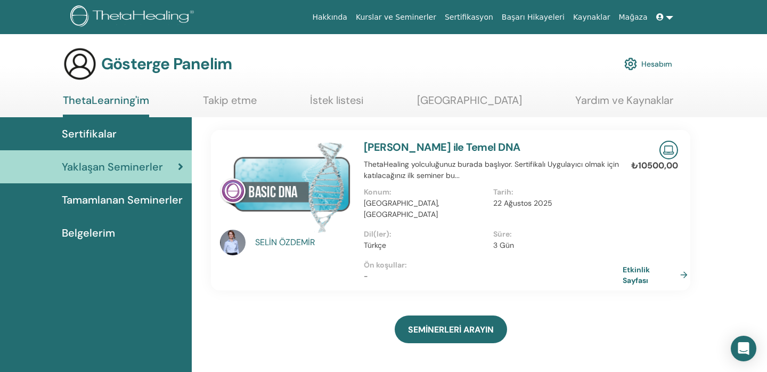
click at [96, 126] on span "Sertifikalar" at bounding box center [89, 134] width 55 height 16
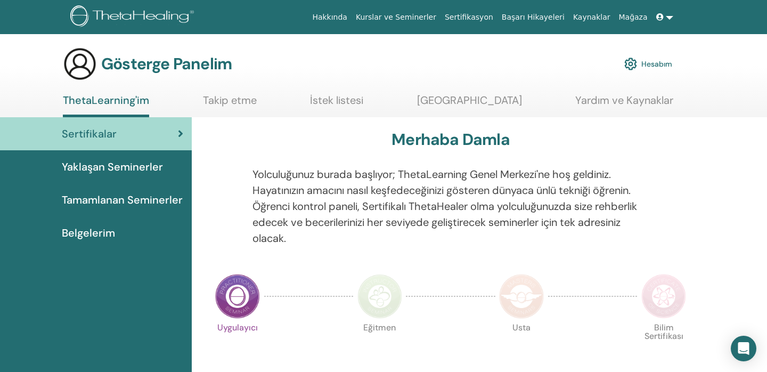
click at [101, 231] on font "Belgelerim" at bounding box center [88, 233] width 53 height 14
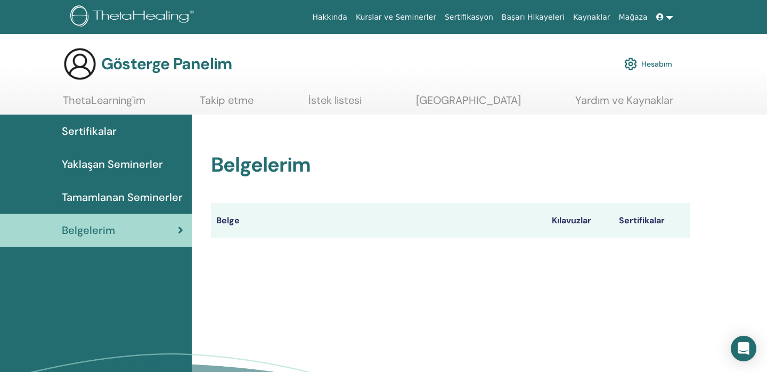
click at [577, 224] on font "Kılavuzlar" at bounding box center [571, 220] width 39 height 11
click at [661, 218] on font "Sertifikalar" at bounding box center [642, 220] width 46 height 11
click at [653, 67] on font "Hesabım" at bounding box center [656, 65] width 31 height 10
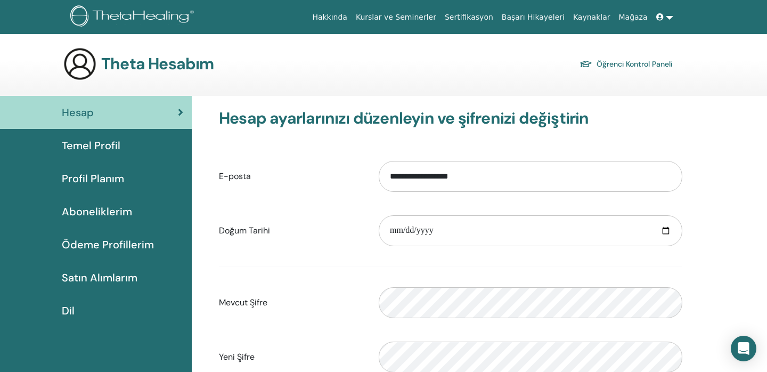
click at [543, 13] on font "Başarı Hikayeleri" at bounding box center [533, 17] width 63 height 9
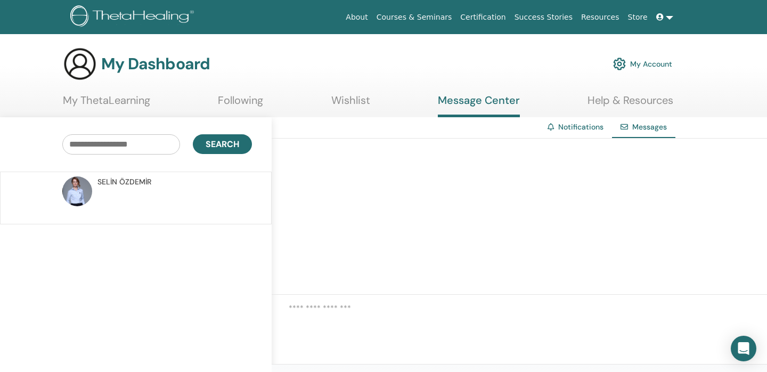
click at [121, 176] on span "SELİN ÖZDEMİR" at bounding box center [124, 181] width 54 height 11
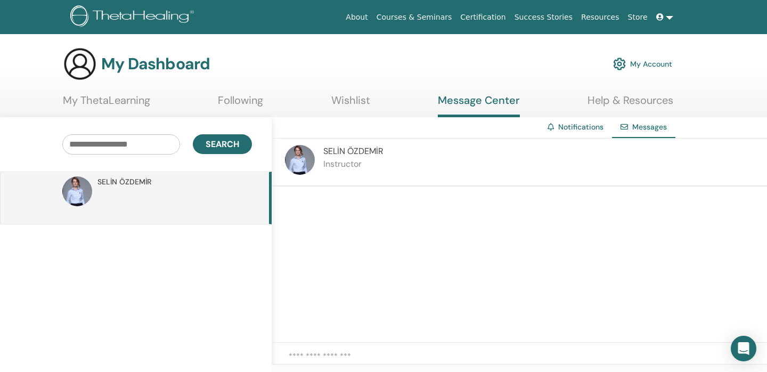
click at [347, 147] on span "SELİN ÖZDEMİR" at bounding box center [353, 150] width 60 height 11
click at [326, 166] on p "Instructor" at bounding box center [353, 164] width 60 height 13
click at [302, 164] on img at bounding box center [300, 160] width 30 height 30
click at [75, 186] on img at bounding box center [77, 191] width 30 height 30
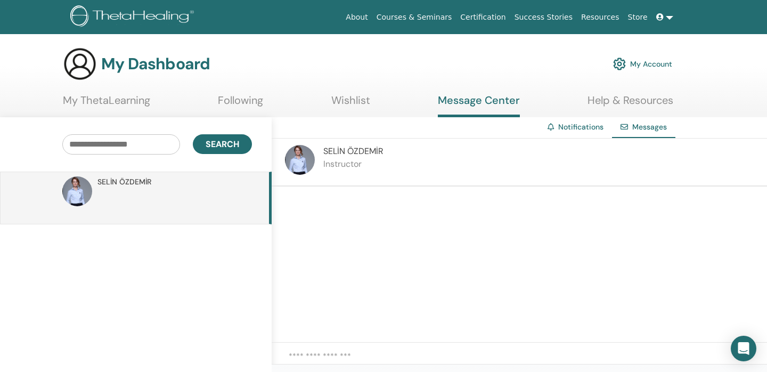
click at [75, 186] on img at bounding box center [77, 191] width 30 height 30
click at [557, 126] on div "Notifications" at bounding box center [575, 127] width 73 height 20
click at [131, 99] on link "My ThetaLearning" at bounding box center [106, 104] width 87 height 21
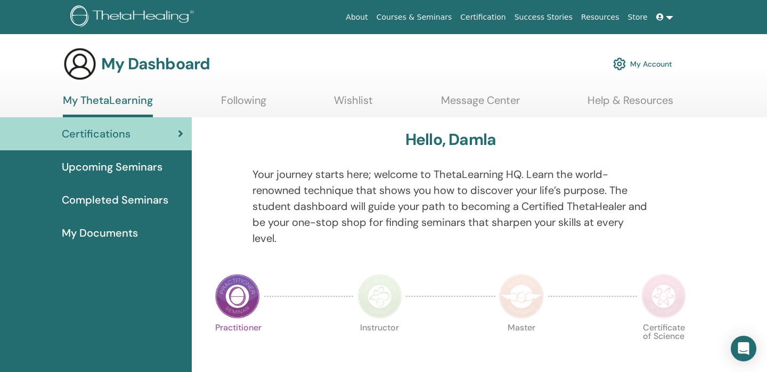
click at [109, 232] on span "My Documents" at bounding box center [100, 233] width 76 height 16
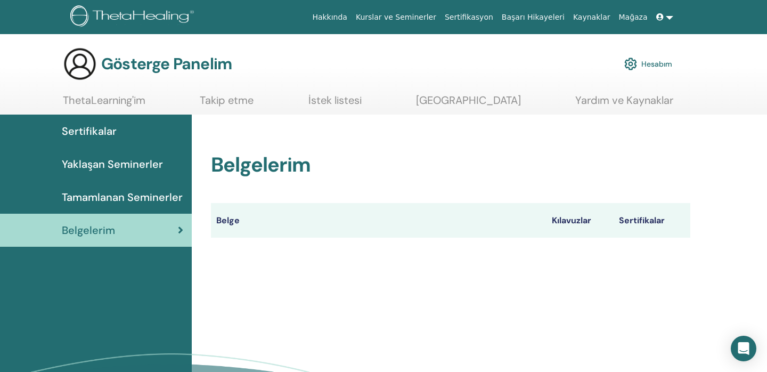
click at [571, 226] on th "Kılavuzlar" at bounding box center [580, 220] width 67 height 35
click at [104, 14] on img at bounding box center [133, 17] width 127 height 24
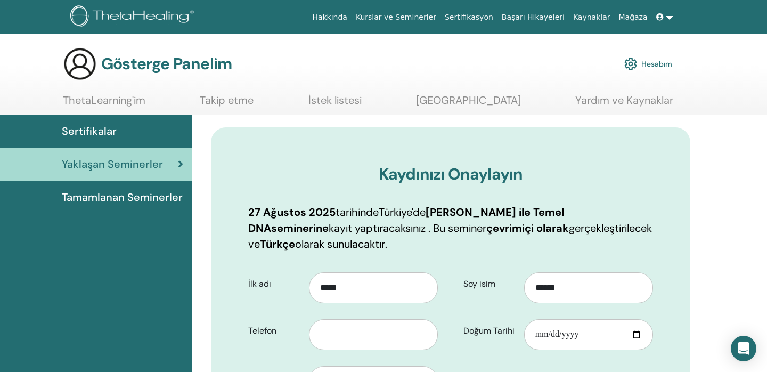
click at [109, 124] on font "Sertifikalar" at bounding box center [89, 131] width 55 height 14
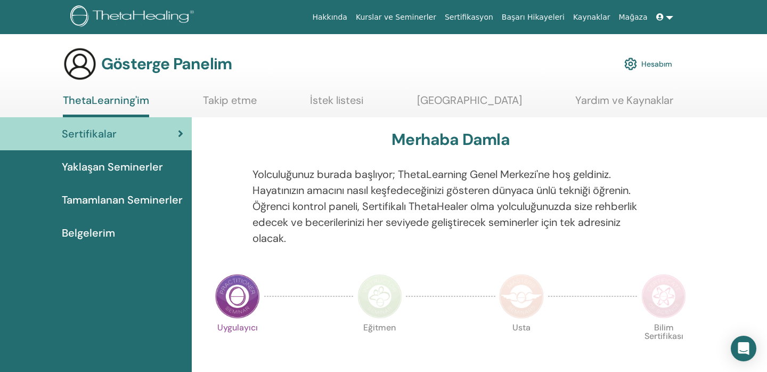
click at [104, 207] on span "Tamamlanan Seminerler" at bounding box center [122, 200] width 121 height 16
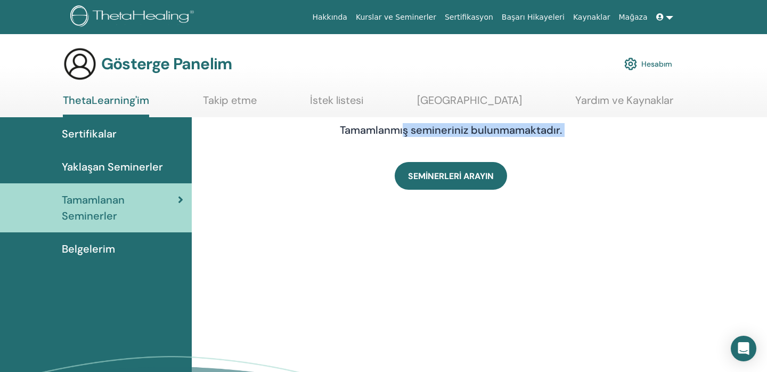
drag, startPoint x: 404, startPoint y: 135, endPoint x: 585, endPoint y: 150, distance: 181.7
click at [585, 150] on div "Tamamlanmış semineriniz bulunmamaktadır. SEMİNERLERİ ARAYIN" at bounding box center [451, 157] width 336 height 66
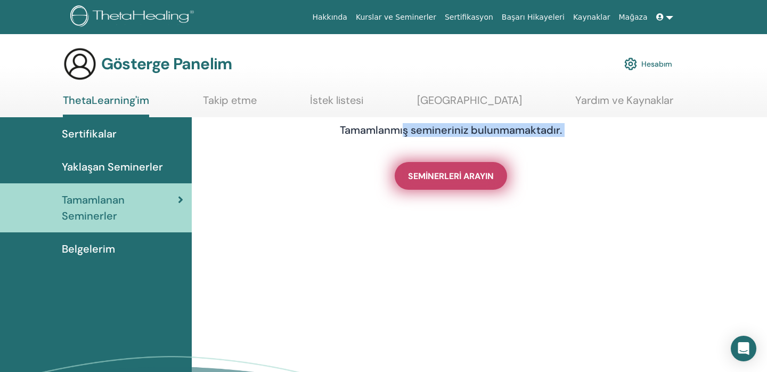
click at [440, 176] on font "SEMİNERLERİ ARAYIN" at bounding box center [451, 175] width 86 height 11
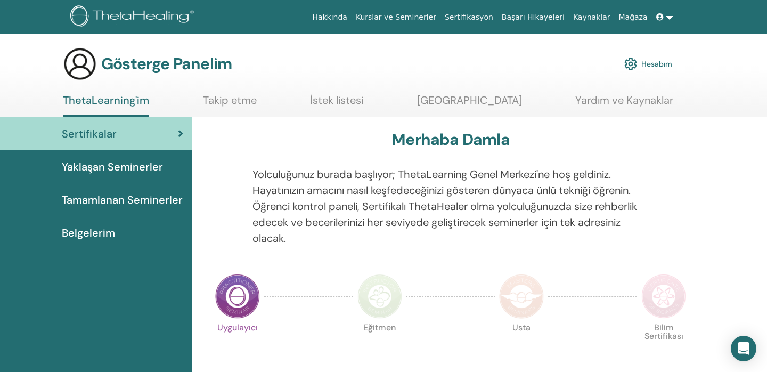
scroll to position [355, 0]
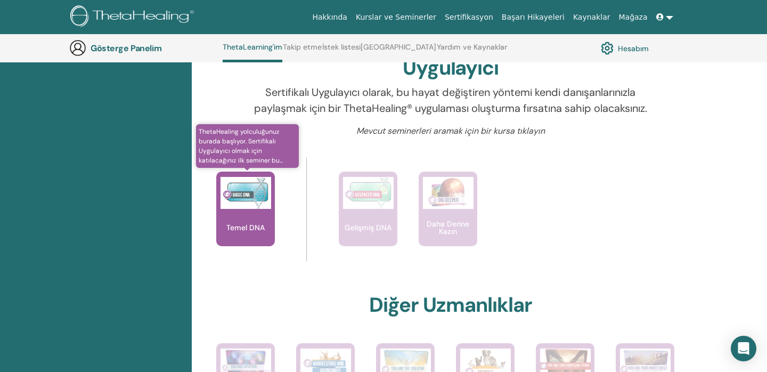
click at [242, 238] on div "Temel DNA" at bounding box center [245, 209] width 59 height 75
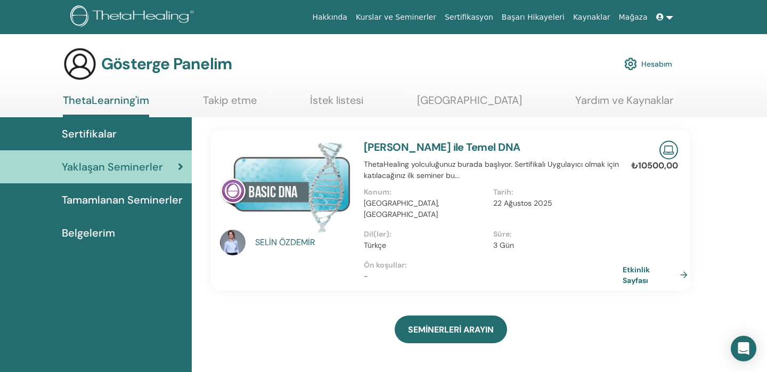
click at [318, 184] on img at bounding box center [285, 187] width 131 height 92
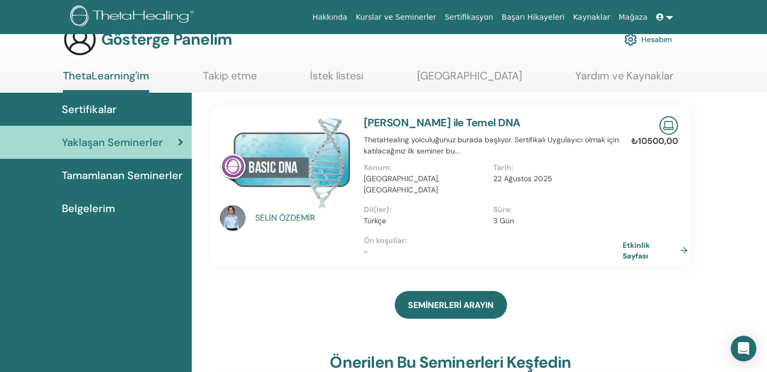
scroll to position [27, 0]
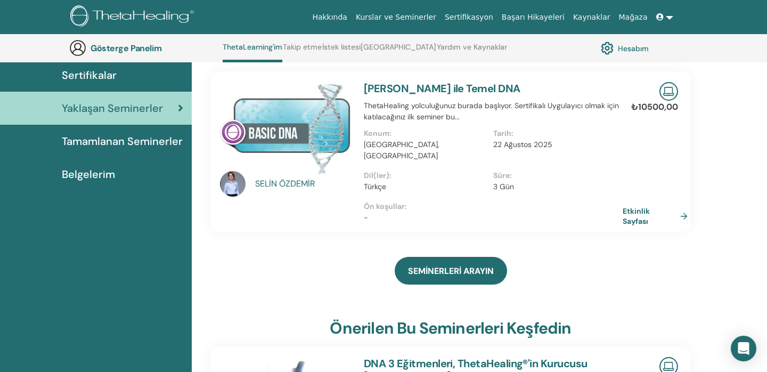
click at [303, 154] on img at bounding box center [285, 128] width 131 height 92
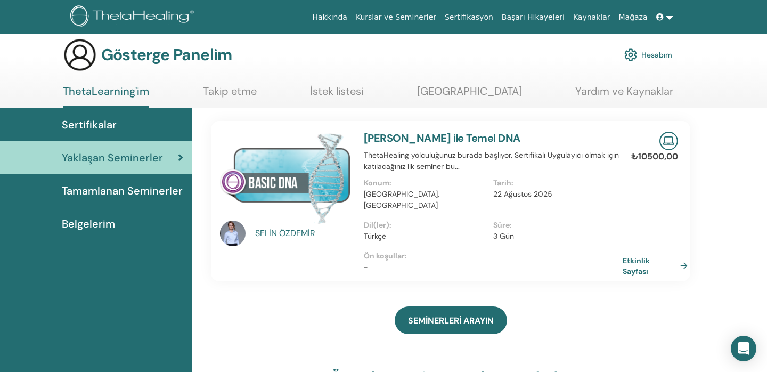
scroll to position [0, 0]
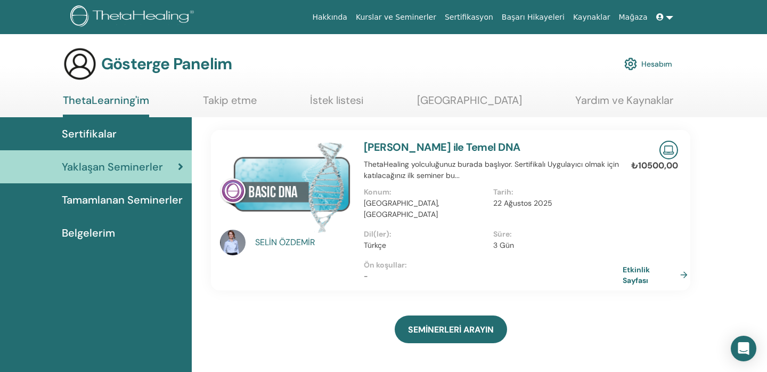
click at [303, 151] on img at bounding box center [285, 187] width 131 height 92
click at [302, 166] on img at bounding box center [285, 187] width 131 height 92
click at [644, 265] on font "Etkinlik Sayfası" at bounding box center [637, 275] width 27 height 20
click at [640, 265] on font "Etkinlik Sayfası" at bounding box center [637, 275] width 27 height 20
click at [111, 200] on font "Tamamlanan Seminerler" at bounding box center [122, 200] width 121 height 14
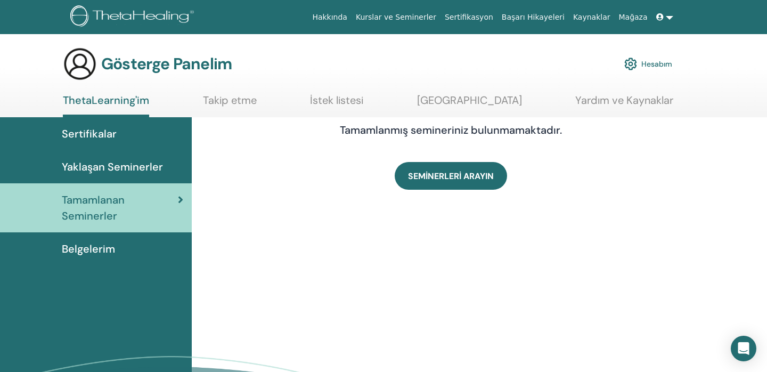
click at [92, 243] on font "Belgelerim" at bounding box center [88, 249] width 53 height 14
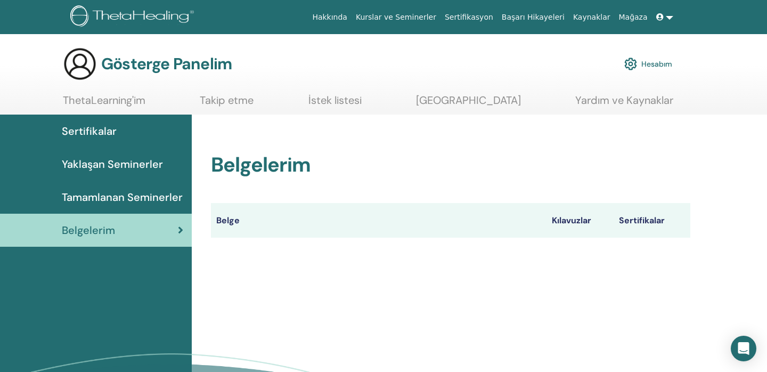
click at [93, 128] on font "Sertifikalar" at bounding box center [89, 131] width 55 height 14
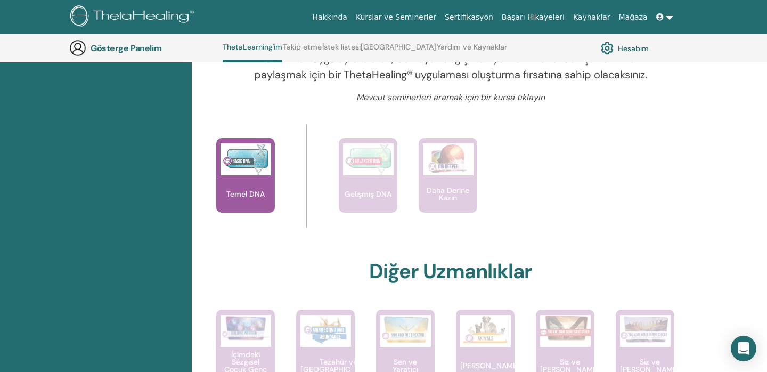
scroll to position [398, 0]
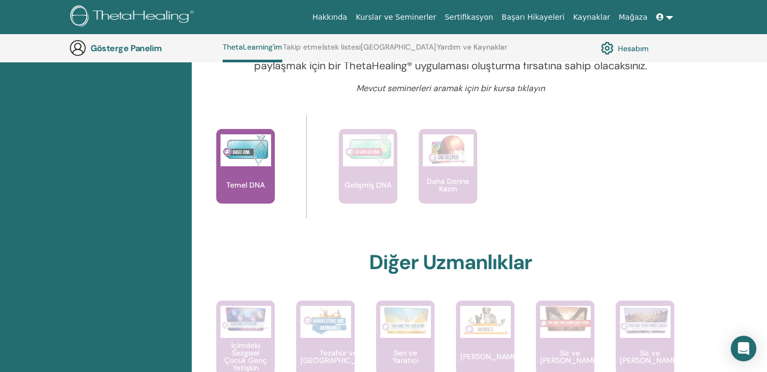
click at [530, 94] on font "Mevcut seminerleri aramak için bir kursa tıklayın" at bounding box center [450, 88] width 189 height 11
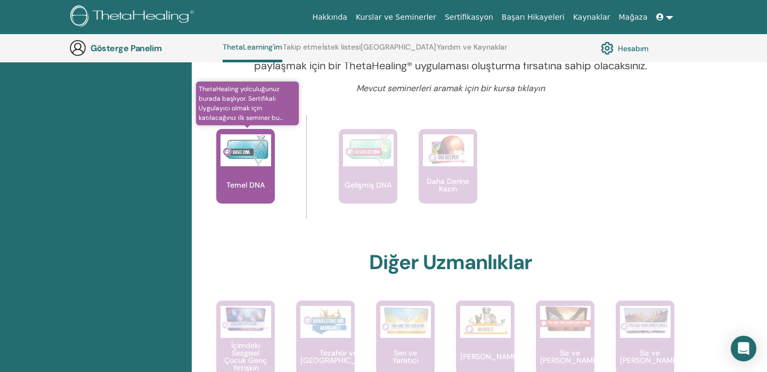
click at [238, 162] on img at bounding box center [246, 150] width 51 height 32
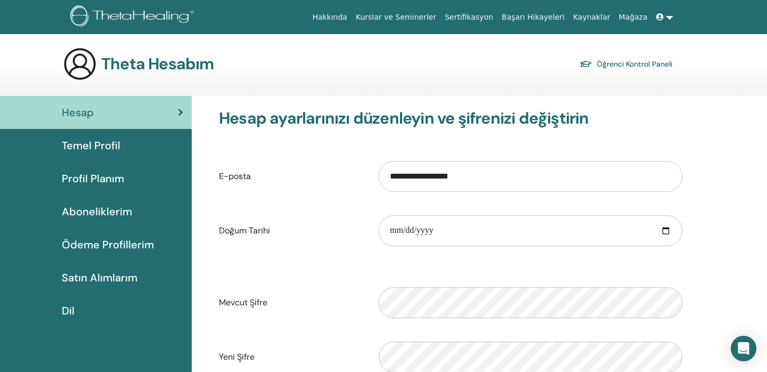
click at [96, 211] on font "Aboneliklerim" at bounding box center [97, 212] width 70 height 14
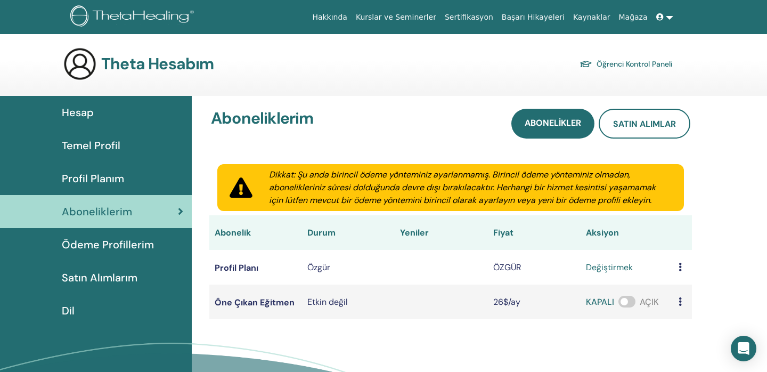
click at [512, 266] on font "ÖZGÜR" at bounding box center [507, 267] width 28 height 11
click at [619, 267] on font "değiştirmek" at bounding box center [609, 267] width 47 height 11
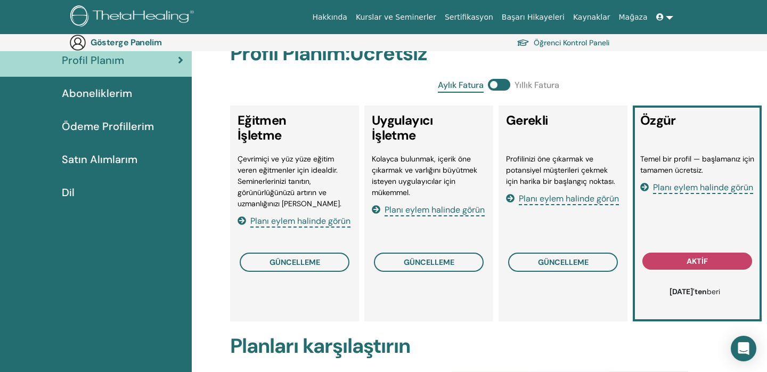
scroll to position [170, 0]
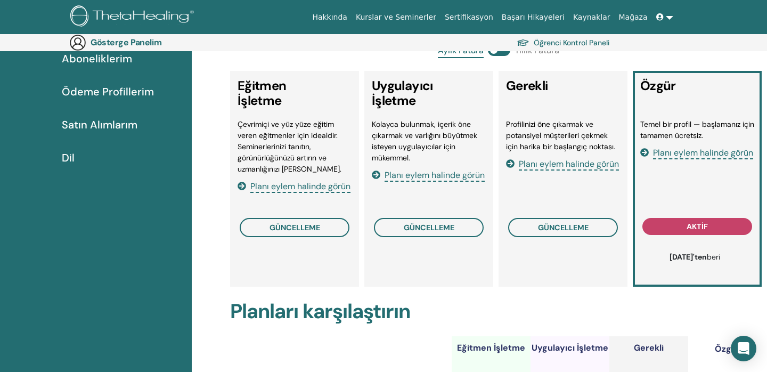
drag, startPoint x: 701, startPoint y: 135, endPoint x: 661, endPoint y: 118, distance: 43.7
click at [661, 118] on div "Özgür Temel bir profil — başlamanız için tamamen ücretsiz. Planı eylem halinde …" at bounding box center [697, 179] width 129 height 216
click at [698, 155] on font "Planı eylem halinde görün" at bounding box center [703, 152] width 100 height 11
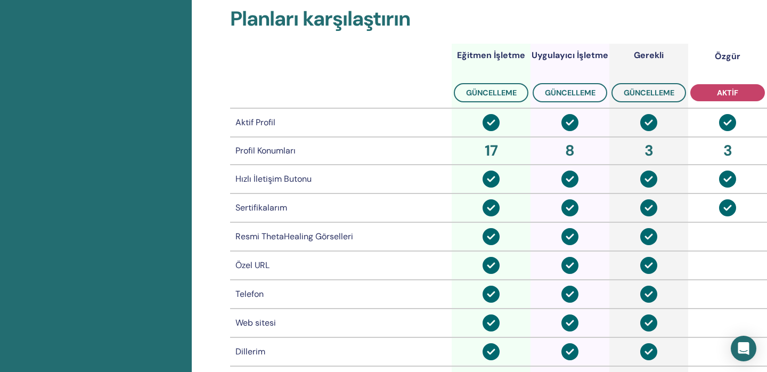
scroll to position [432, 0]
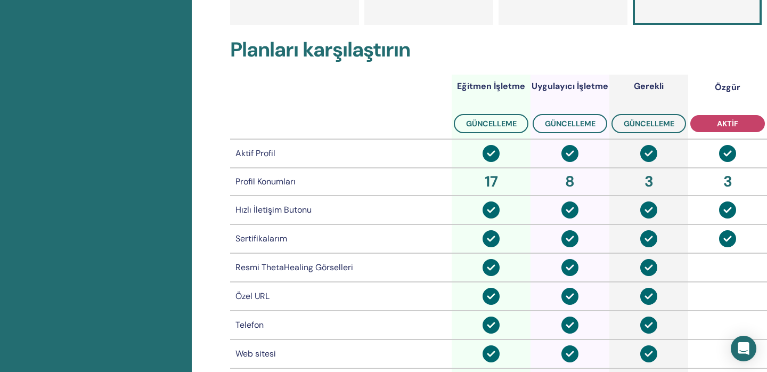
click at [726, 180] on font "3" at bounding box center [727, 182] width 9 height 20
click at [726, 152] on img at bounding box center [727, 153] width 17 height 17
click at [732, 128] on font "aktif" at bounding box center [727, 124] width 21 height 10
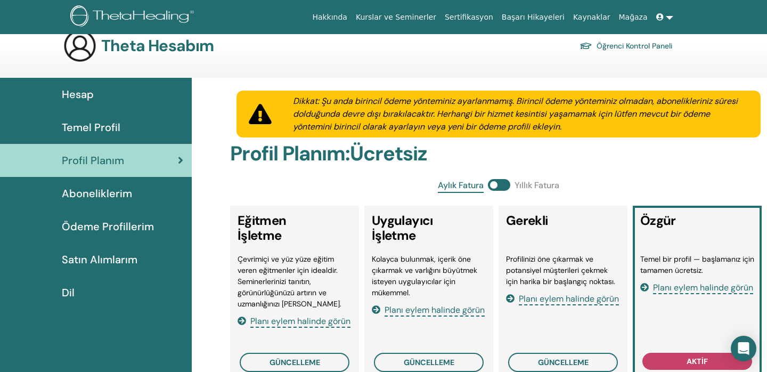
scroll to position [0, 0]
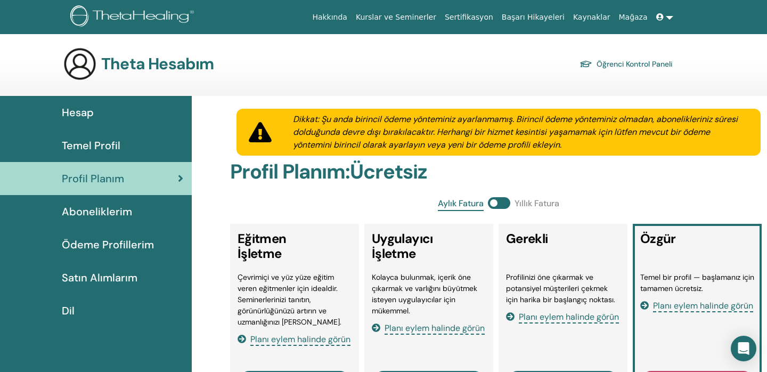
click at [93, 281] on font "Satın Alımlarım" at bounding box center [100, 278] width 76 height 14
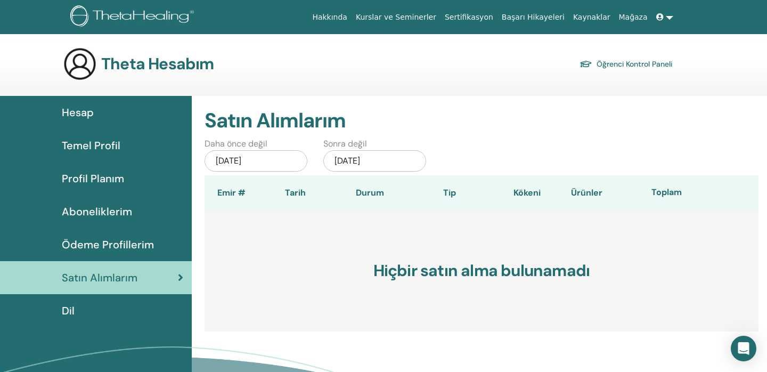
click at [108, 243] on font "Ödeme Profillerim" at bounding box center [108, 245] width 92 height 14
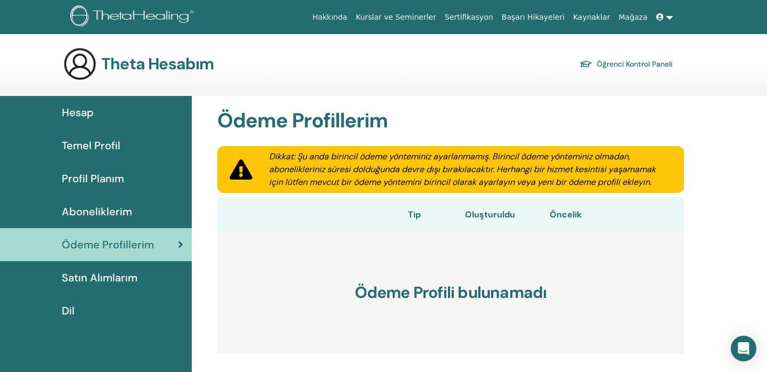
click at [113, 210] on font "Aboneliklerim" at bounding box center [97, 212] width 70 height 14
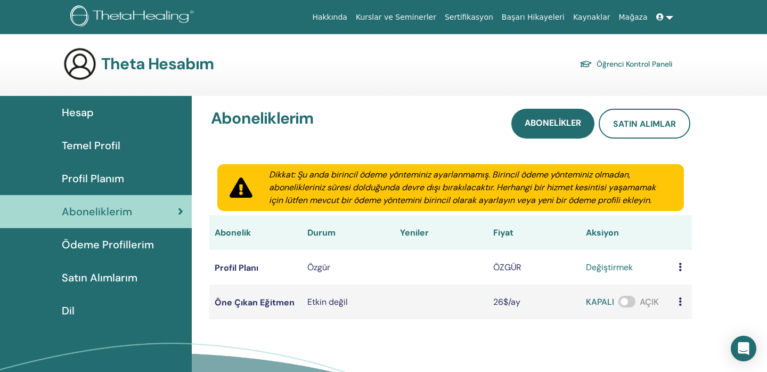
click at [316, 298] on font "Etkin değil" at bounding box center [327, 301] width 40 height 11
click at [644, 123] on font "Satın alımlar" at bounding box center [644, 123] width 63 height 11
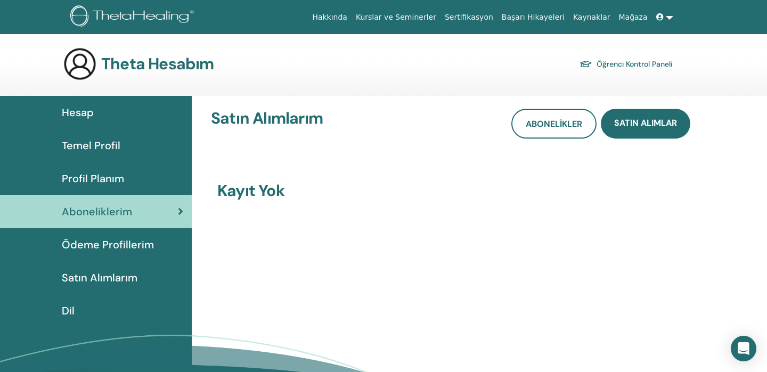
click at [84, 180] on font "Profil Planım" at bounding box center [93, 179] width 62 height 14
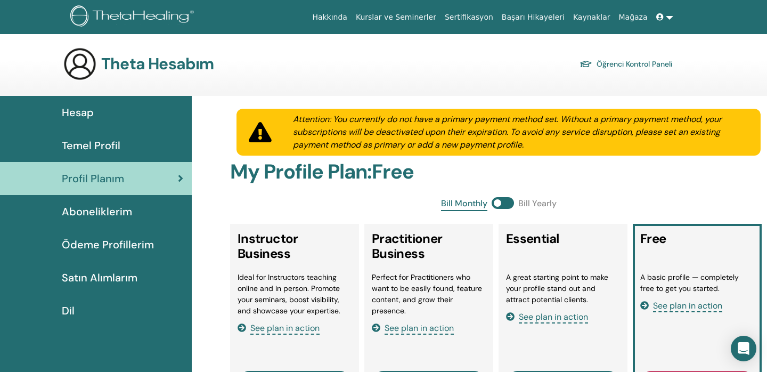
click at [90, 144] on font "Temel Profil" at bounding box center [91, 146] width 59 height 14
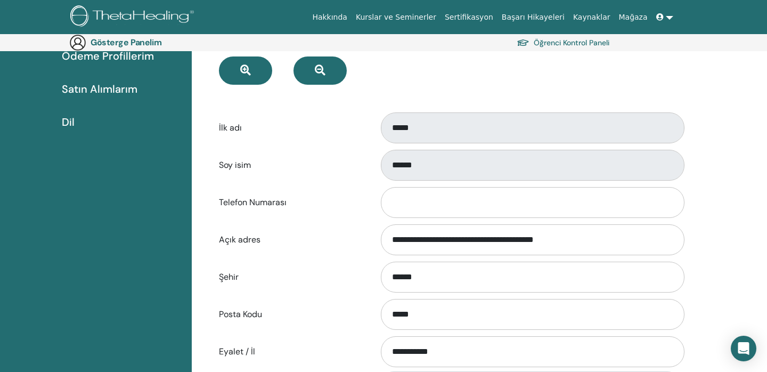
scroll to position [202, 0]
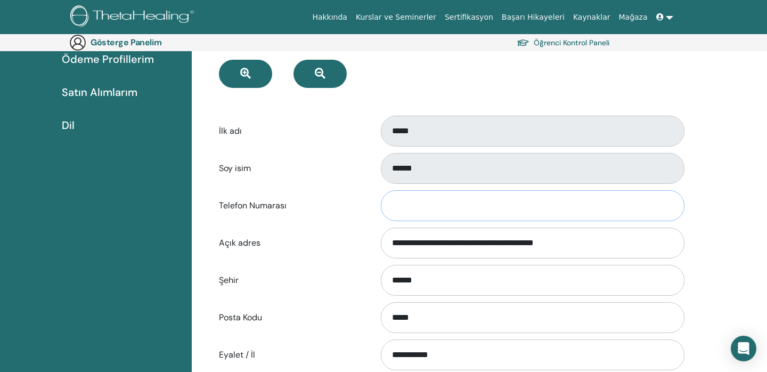
click at [421, 213] on input "Telefon Numarası" at bounding box center [533, 205] width 304 height 31
drag, startPoint x: 451, startPoint y: 206, endPoint x: 357, endPoint y: 205, distance: 93.8
click at [357, 205] on div "**********" at bounding box center [450, 205] width 479 height 35
click at [396, 205] on input "**********" at bounding box center [533, 205] width 304 height 31
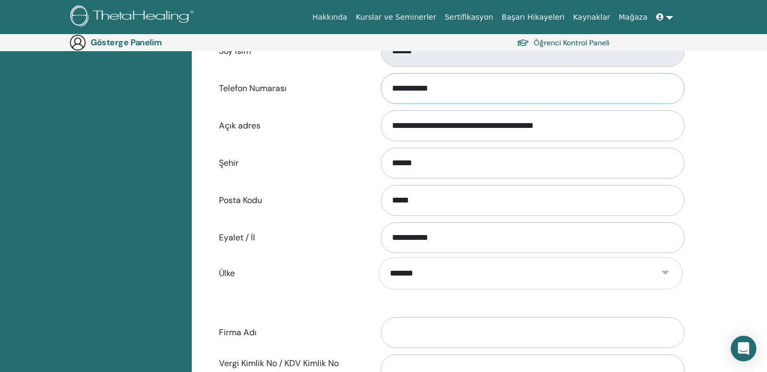
scroll to position [453, 0]
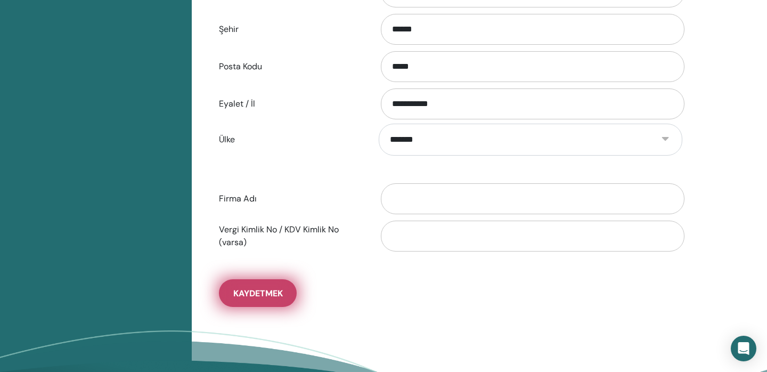
click at [261, 292] on font "Kaydetmek" at bounding box center [258, 293] width 50 height 11
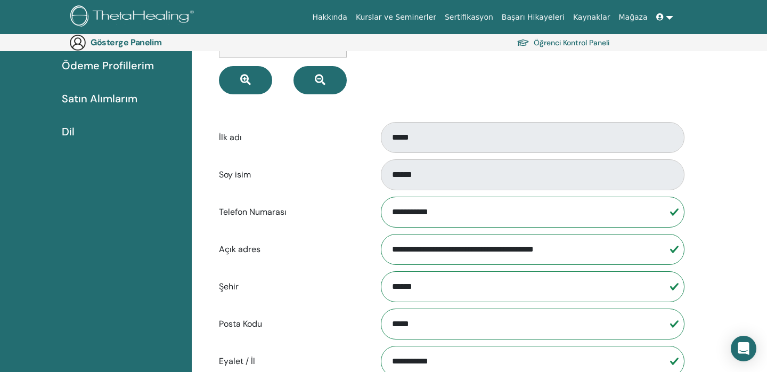
scroll to position [198, 0]
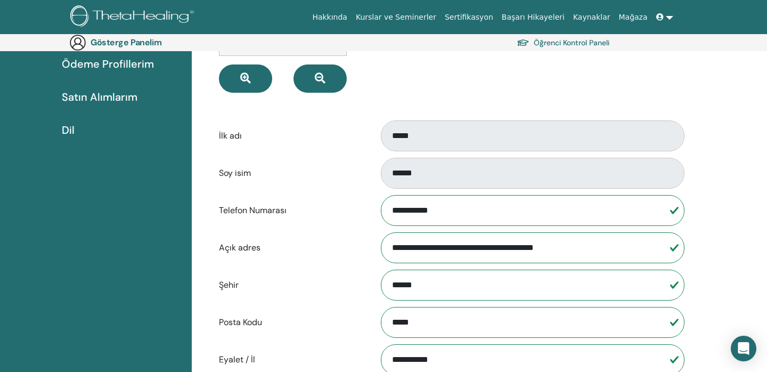
click at [459, 209] on input "**********" at bounding box center [533, 210] width 304 height 31
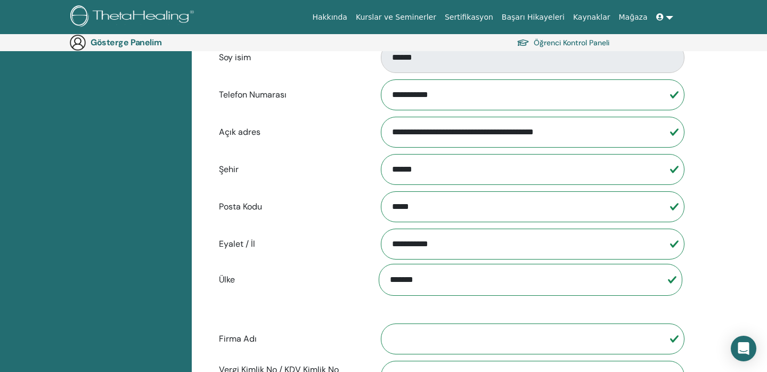
scroll to position [494, 0]
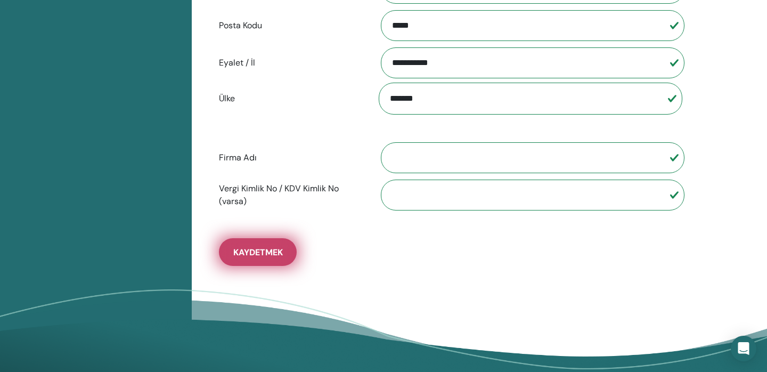
type input "**********"
click at [267, 249] on font "Kaydetmek" at bounding box center [258, 252] width 50 height 11
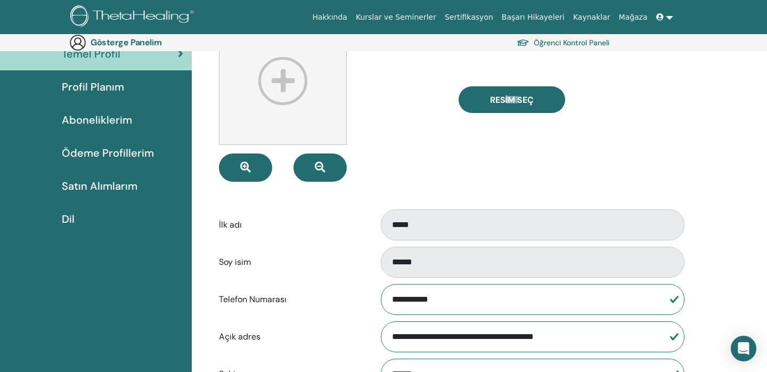
scroll to position [95, 0]
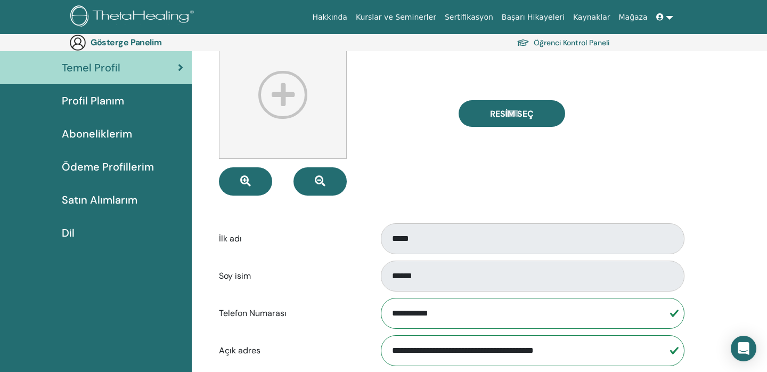
click at [76, 230] on div "Dil" at bounding box center [96, 233] width 175 height 16
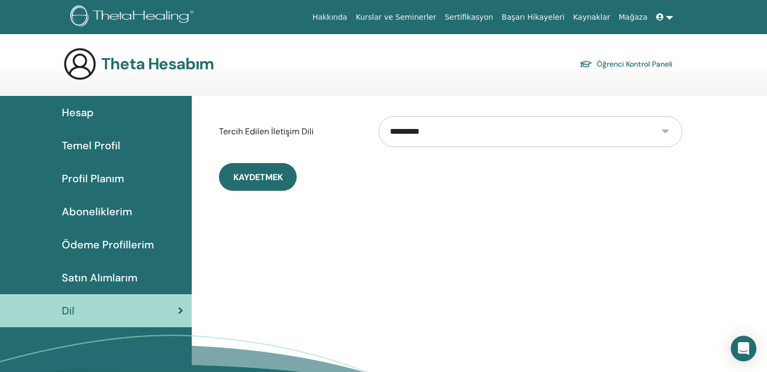
click at [422, 123] on select "**********" at bounding box center [531, 131] width 304 height 31
select select "***"
click at [379, 116] on select "**********" at bounding box center [531, 131] width 304 height 31
click at [635, 225] on div "**********" at bounding box center [479, 268] width 575 height 345
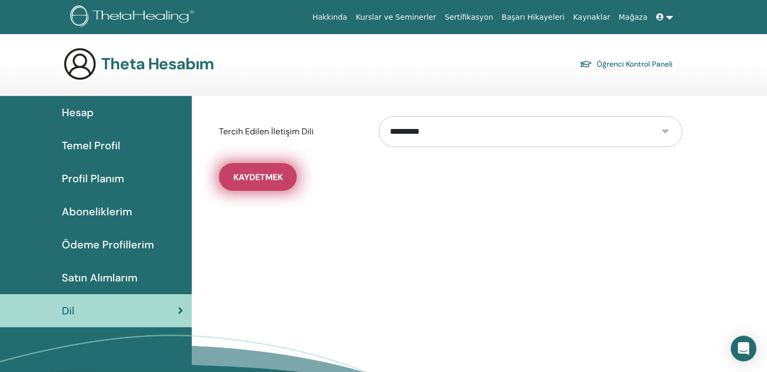
click at [259, 175] on font "Kaydetmek" at bounding box center [258, 177] width 50 height 11
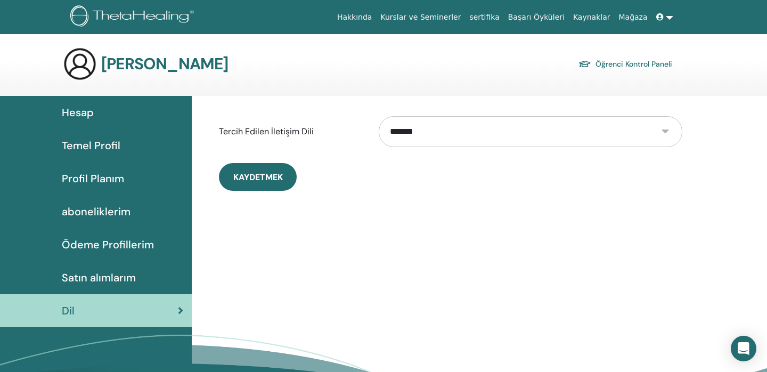
click at [87, 117] on span "Hesap" at bounding box center [78, 112] width 32 height 16
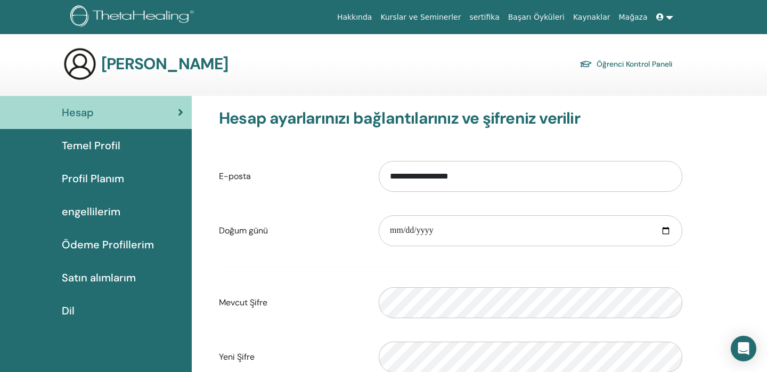
click at [99, 151] on font "Temel Profil" at bounding box center [91, 146] width 59 height 14
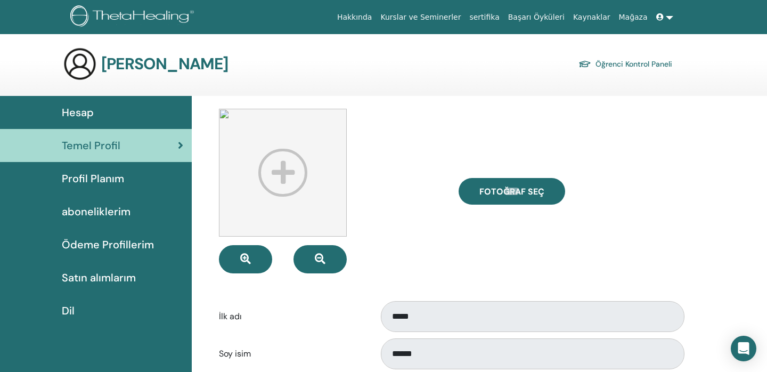
click at [122, 19] on img at bounding box center [133, 17] width 127 height 24
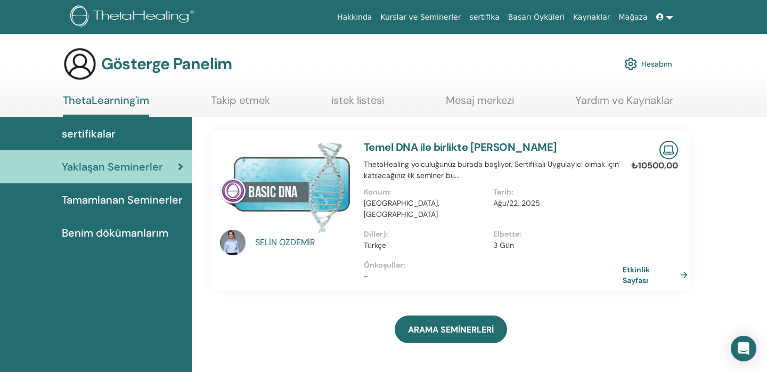
click at [88, 131] on font "sertifikalar" at bounding box center [89, 134] width 54 height 14
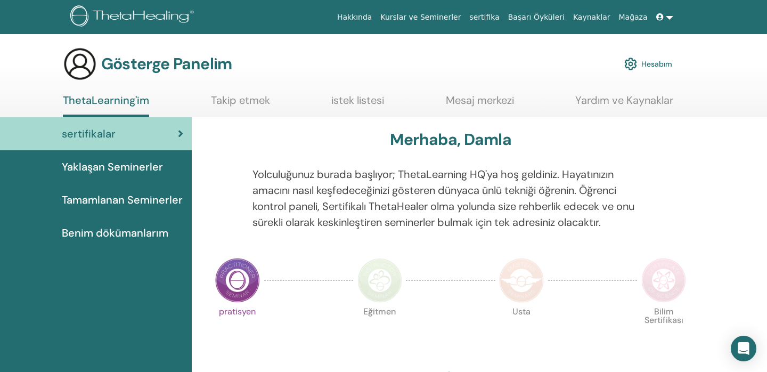
click at [233, 107] on link "Takip etmek" at bounding box center [240, 104] width 59 height 21
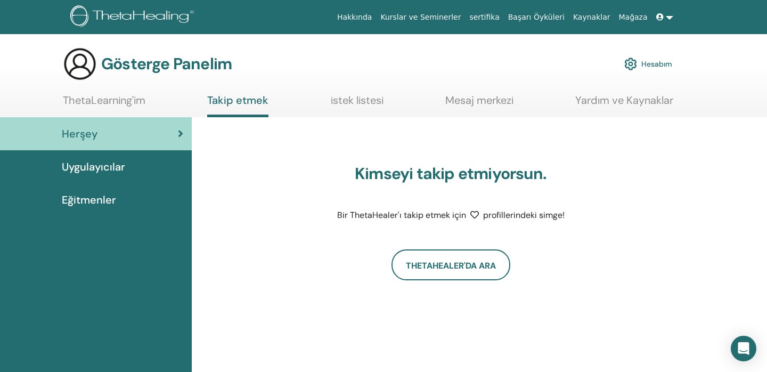
click at [352, 99] on font "istek listesi" at bounding box center [357, 100] width 53 height 14
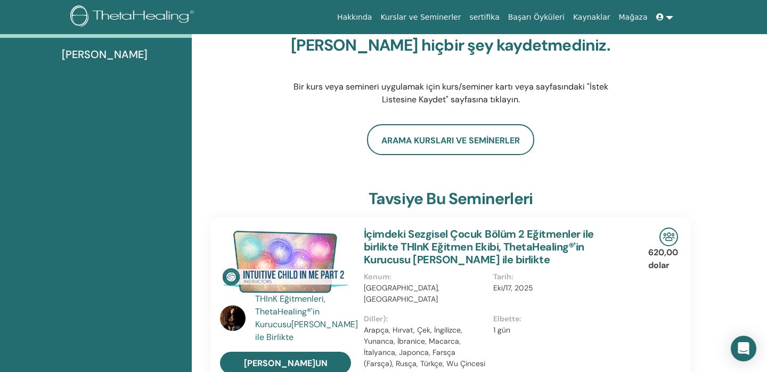
scroll to position [39, 0]
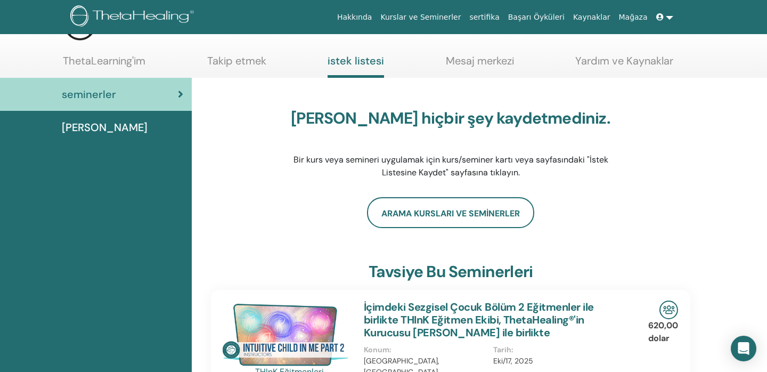
click at [484, 60] on font "Mesaj merkezi" at bounding box center [480, 61] width 68 height 14
